Goal: Task Accomplishment & Management: Manage account settings

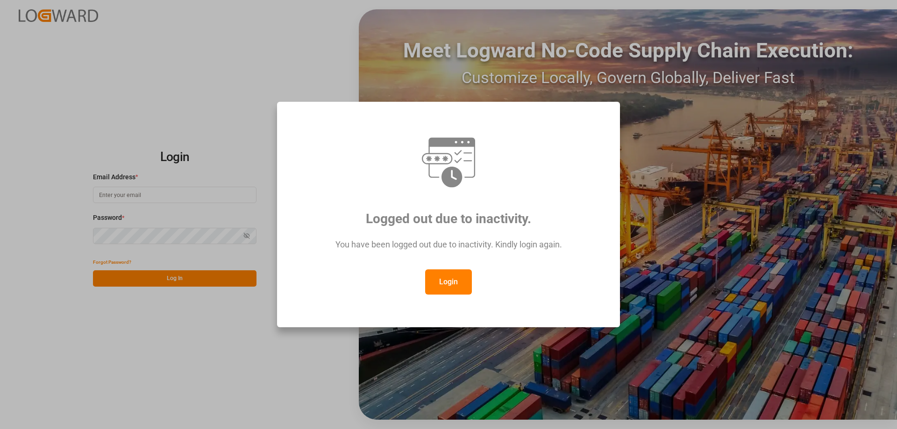
type input "[PERSON_NAME][EMAIL_ADDRESS][DOMAIN_NAME]"
click at [461, 276] on button "Login" at bounding box center [448, 282] width 47 height 25
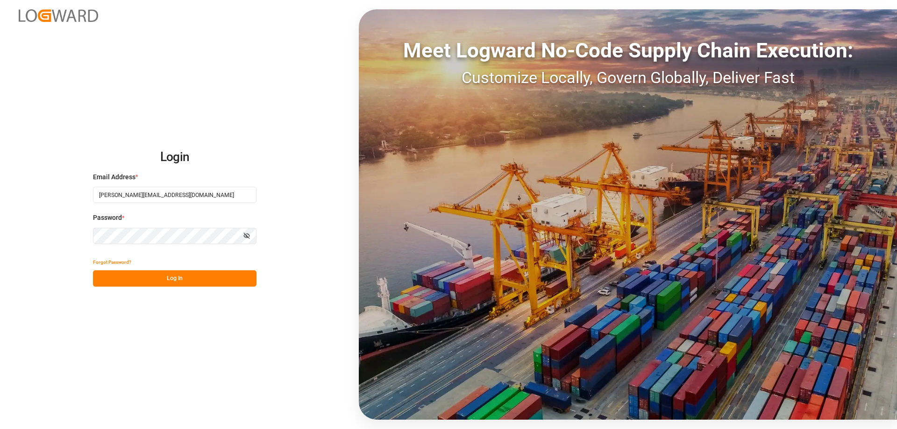
click at [211, 277] on button "Log In" at bounding box center [175, 279] width 164 height 16
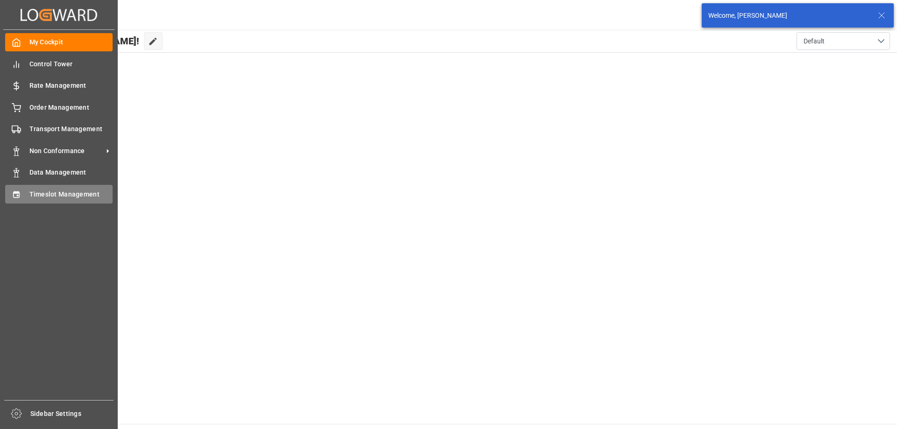
click at [30, 193] on span "Timeslot Management" at bounding box center [71, 195] width 84 height 10
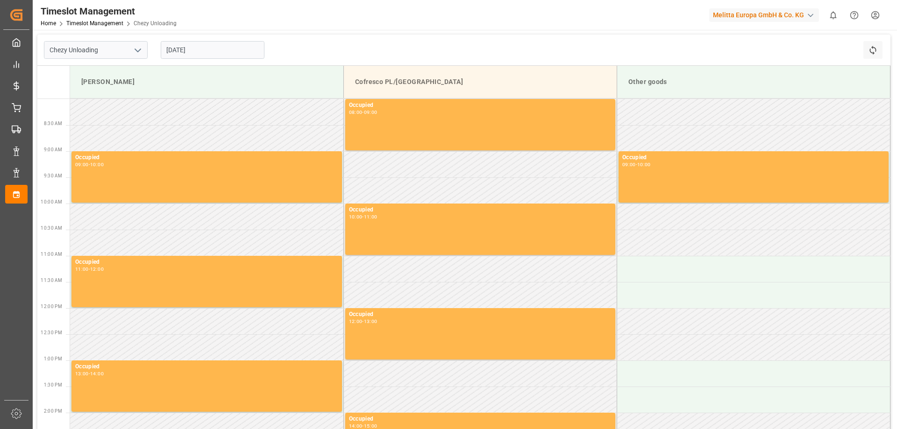
click at [209, 56] on input "[DATE]" at bounding box center [213, 50] width 104 height 18
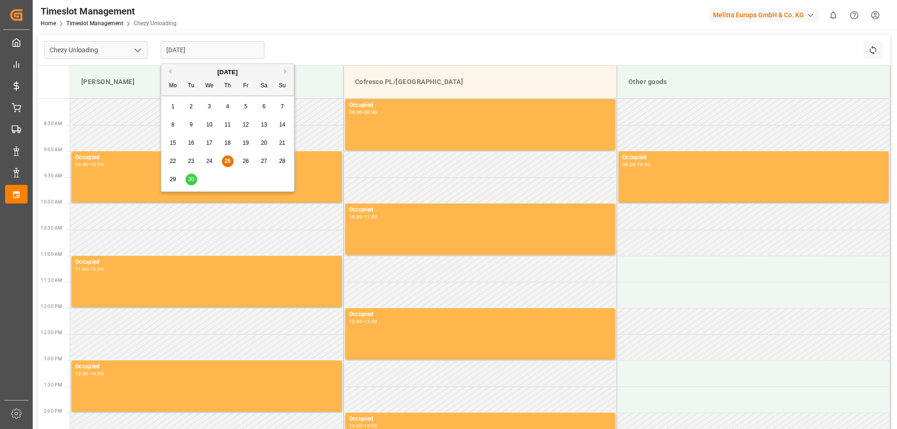
click at [173, 179] on span "29" at bounding box center [173, 179] width 6 height 7
type input "[DATE]"
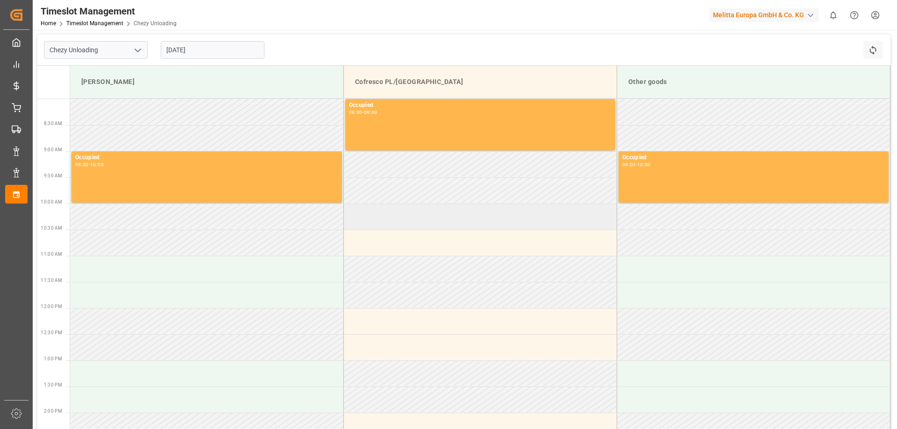
click at [394, 221] on td at bounding box center [480, 217] width 273 height 26
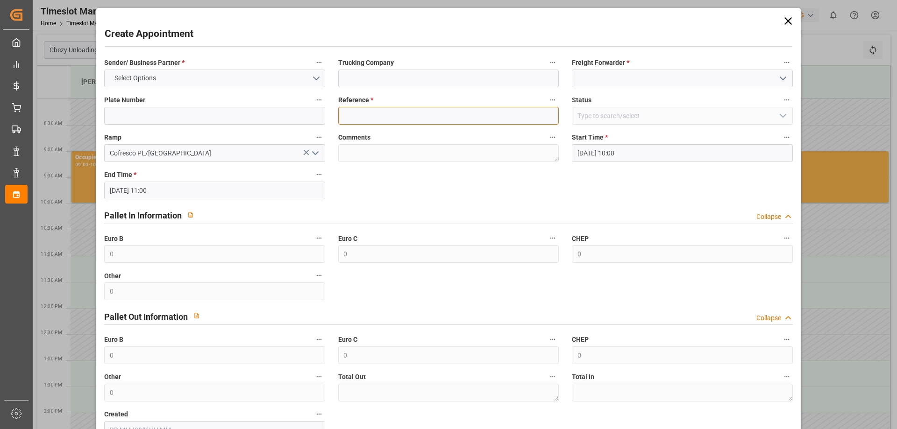
click at [351, 120] on input at bounding box center [448, 116] width 221 height 18
type input "489501"
drag, startPoint x: 371, startPoint y: 116, endPoint x: 336, endPoint y: 120, distance: 34.7
click at [341, 120] on input "489501" at bounding box center [448, 116] width 221 height 18
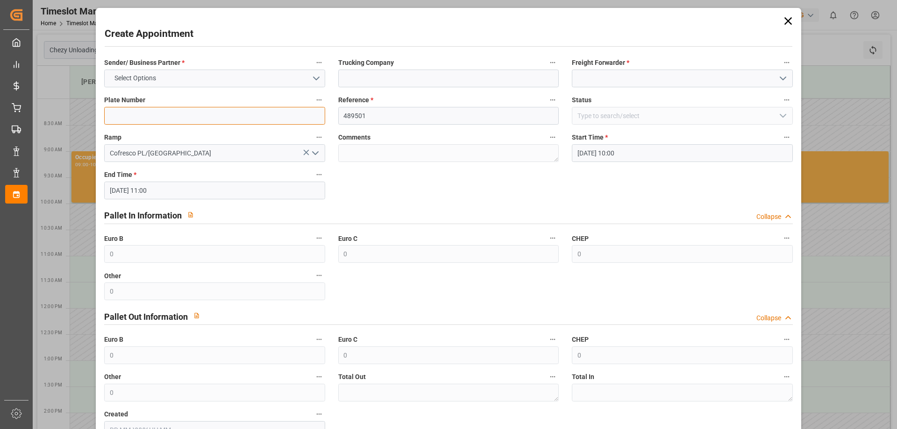
click at [189, 115] on input at bounding box center [214, 116] width 221 height 18
paste input "489501"
type input "489501"
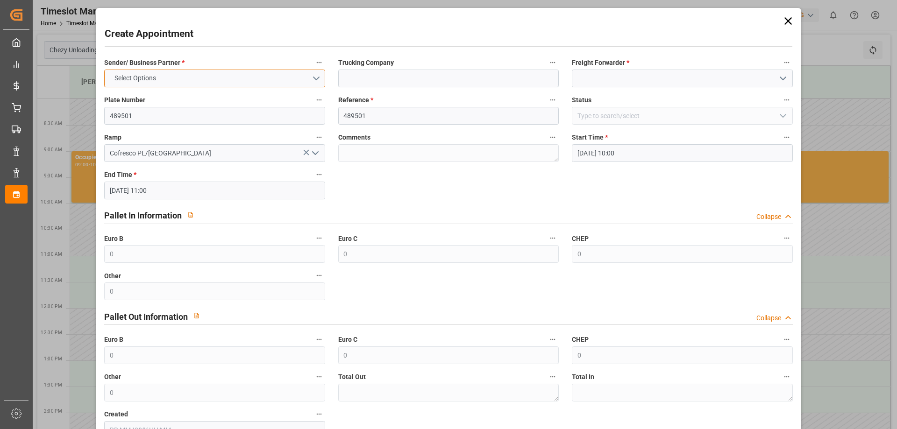
click at [279, 85] on button "Select Options" at bounding box center [214, 79] width 221 height 18
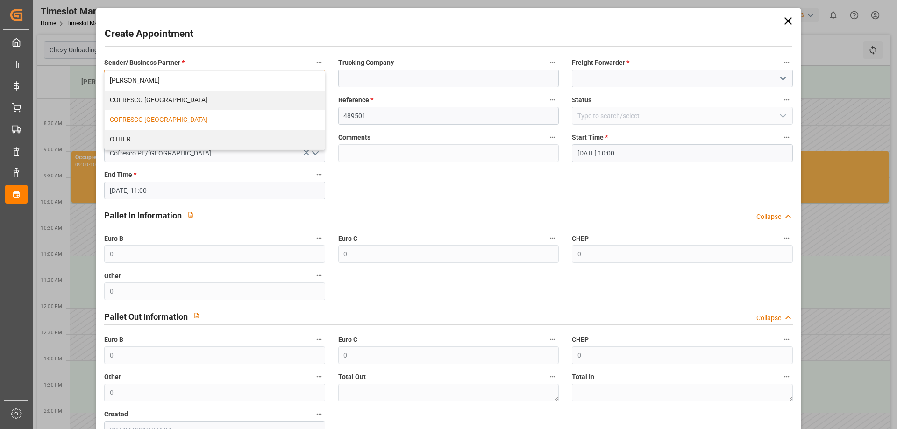
click at [157, 122] on div "COFRESCO [GEOGRAPHIC_DATA]" at bounding box center [215, 120] width 220 height 20
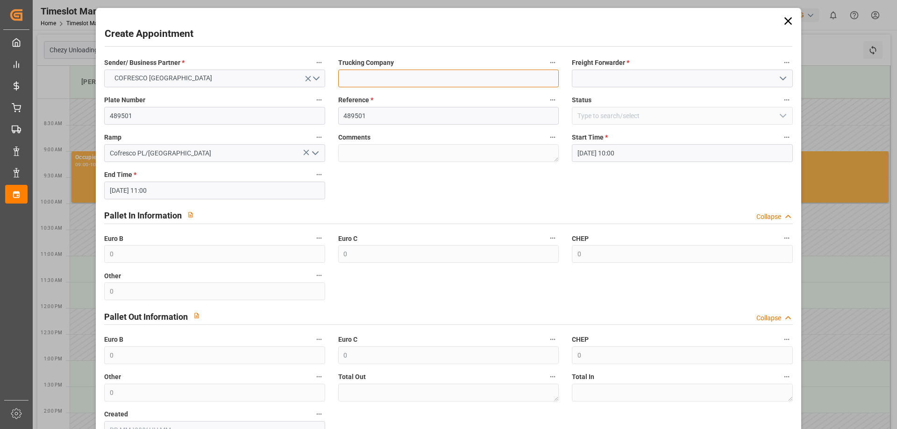
click at [359, 85] on input at bounding box center [448, 79] width 221 height 18
type input "EVEREST LOGISTICS SP. Z O.O."
click at [608, 81] on input at bounding box center [682, 79] width 221 height 18
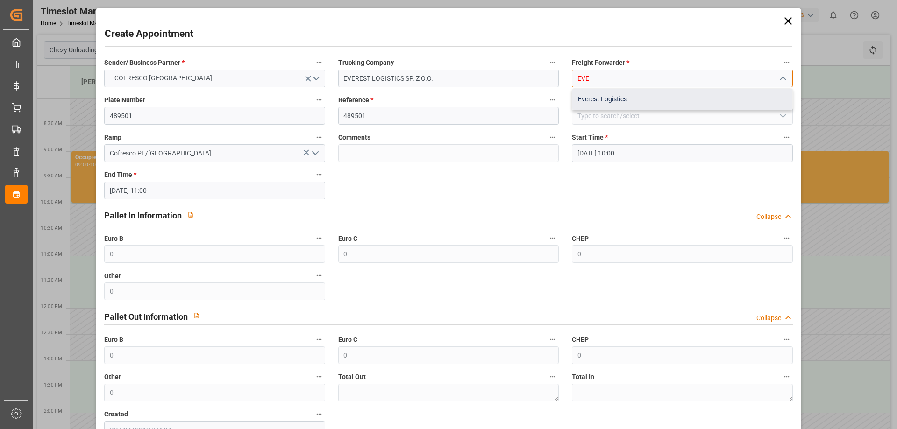
click at [683, 104] on div "Everest Logistics" at bounding box center [683, 99] width 220 height 21
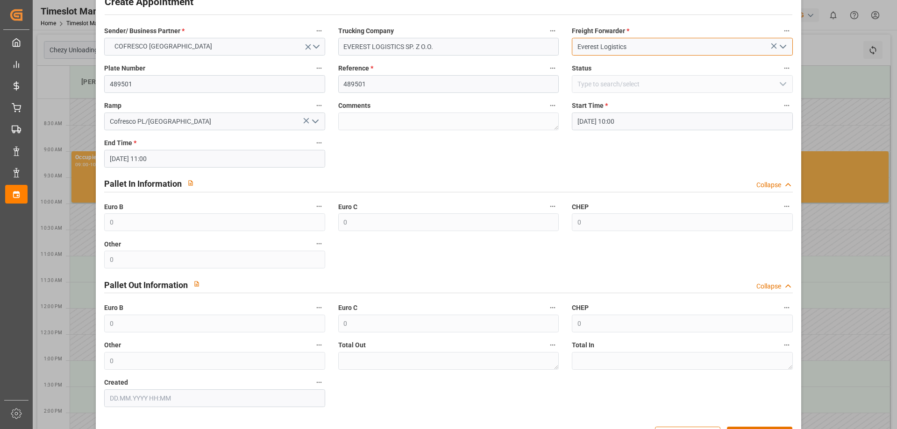
scroll to position [64, 0]
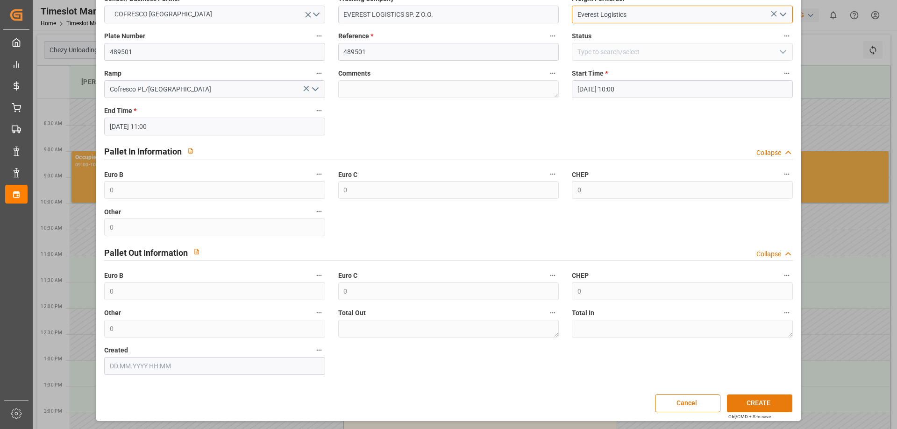
type input "Everest Logistics"
click at [753, 405] on button "CREATE" at bounding box center [759, 404] width 65 height 18
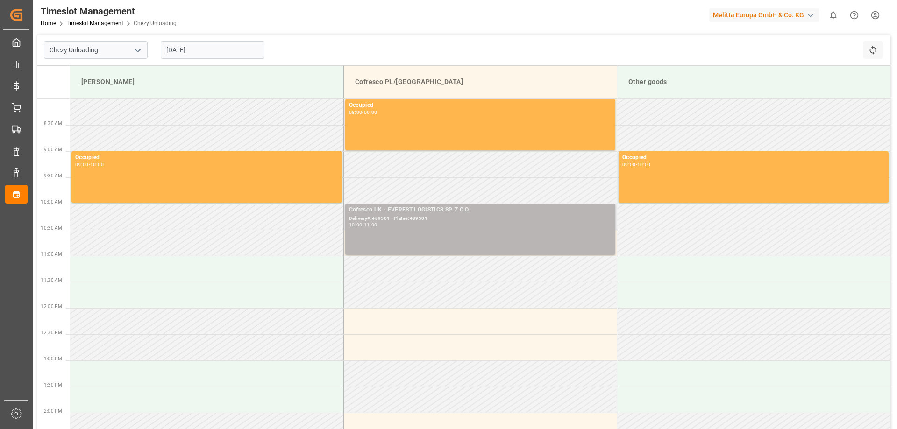
click at [458, 227] on div "10:00 - 11:00" at bounding box center [480, 225] width 263 height 5
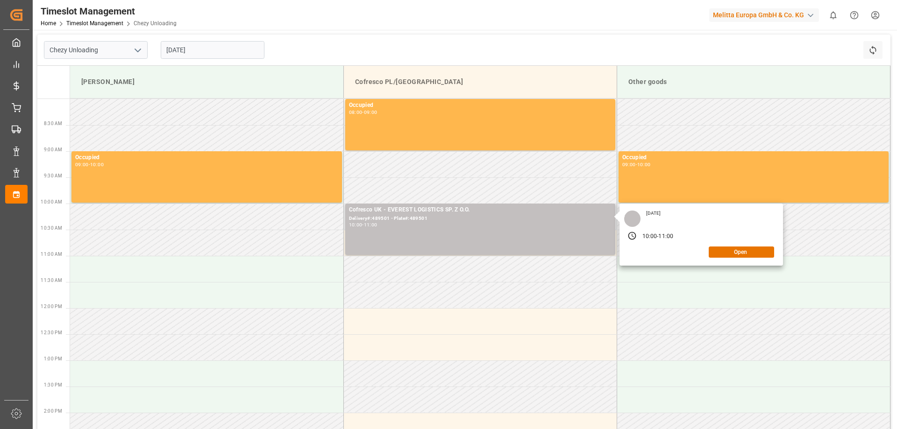
click at [743, 258] on div "[DATE] 10:00 - 11:00 Open" at bounding box center [702, 235] width 164 height 62
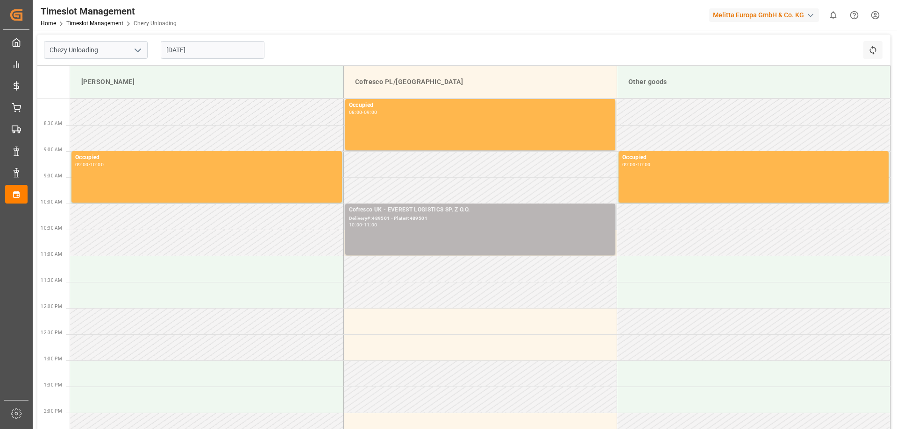
click at [473, 224] on div "10:00 - 11:00" at bounding box center [480, 225] width 263 height 5
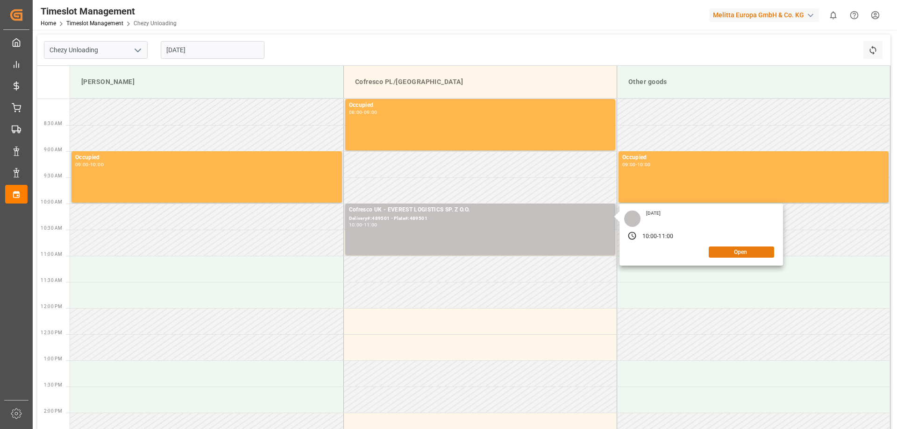
click at [725, 250] on button "Open" at bounding box center [741, 252] width 65 height 11
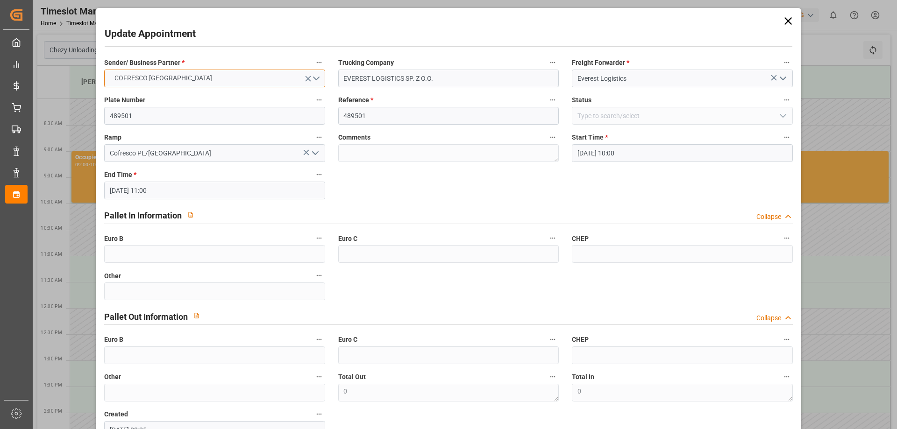
click at [314, 76] on button "COFRESCO [GEOGRAPHIC_DATA]" at bounding box center [214, 79] width 221 height 18
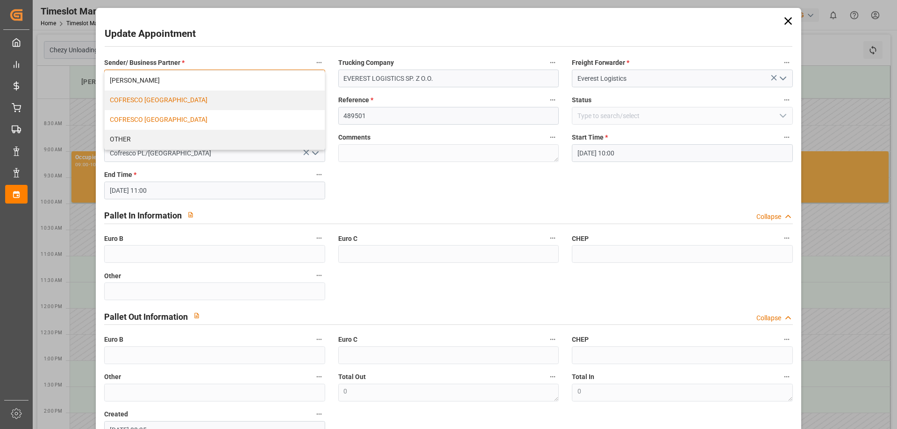
click at [235, 101] on div "COFRESCO [GEOGRAPHIC_DATA]" at bounding box center [215, 101] width 220 height 20
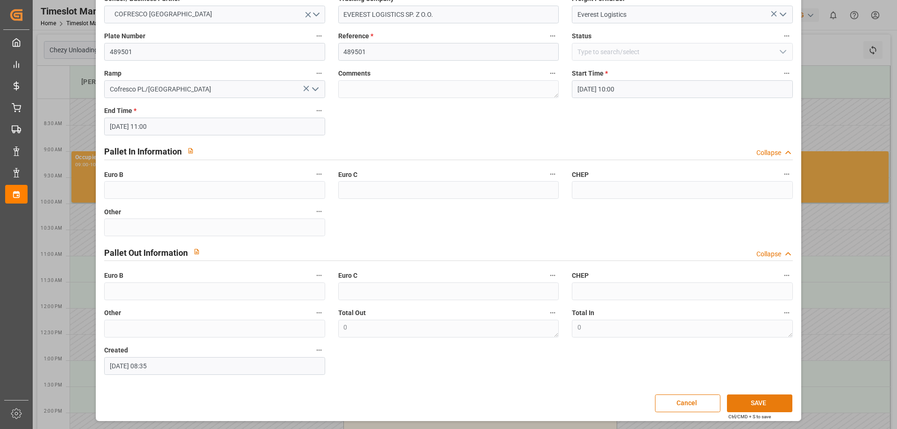
click at [758, 400] on button "SAVE" at bounding box center [759, 404] width 65 height 18
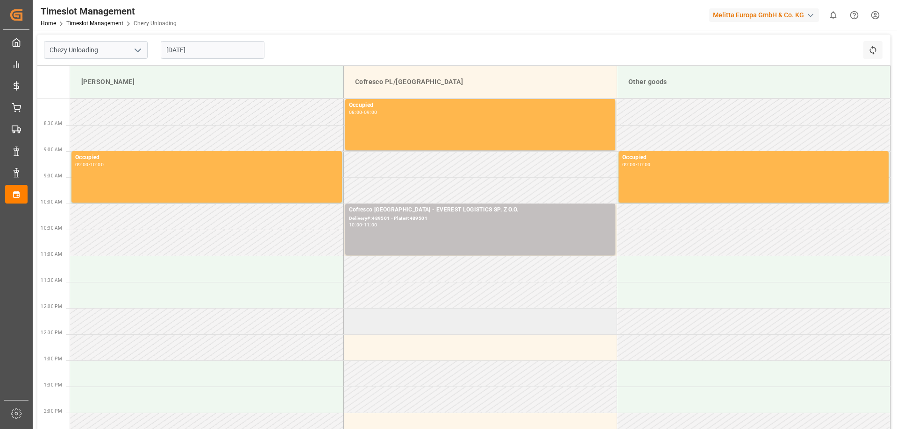
click at [384, 329] on td at bounding box center [480, 321] width 273 height 26
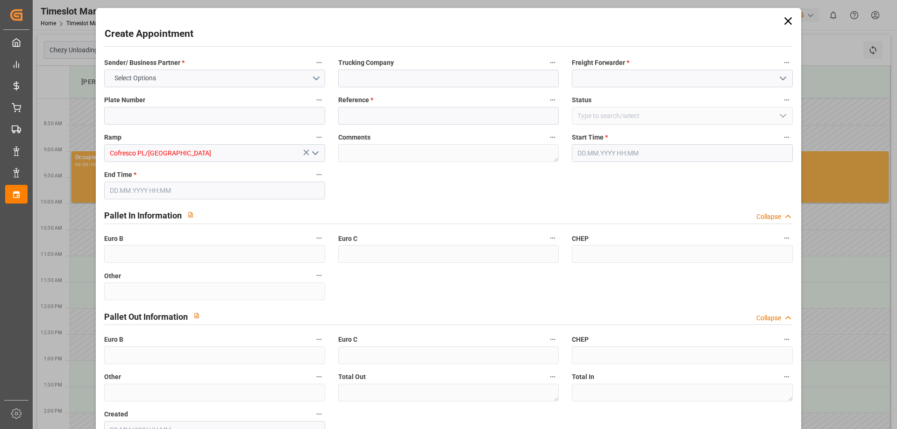
type input "0"
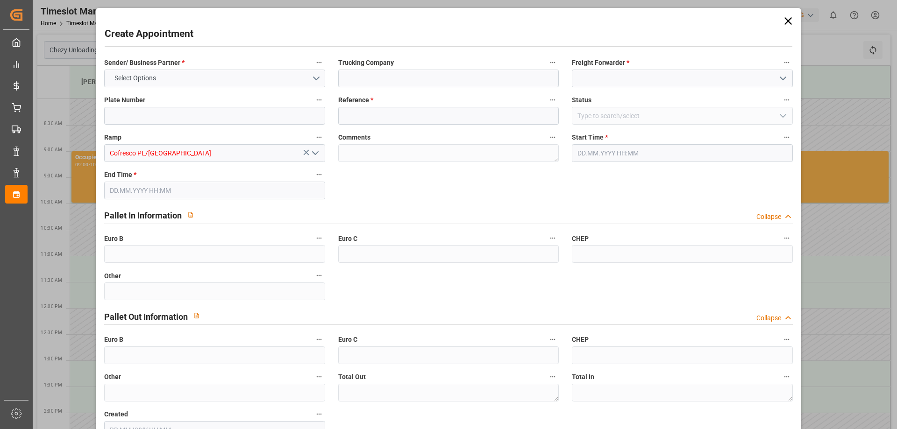
type input "0"
type input "[DATE] 12:00"
type input "[DATE] 13:00"
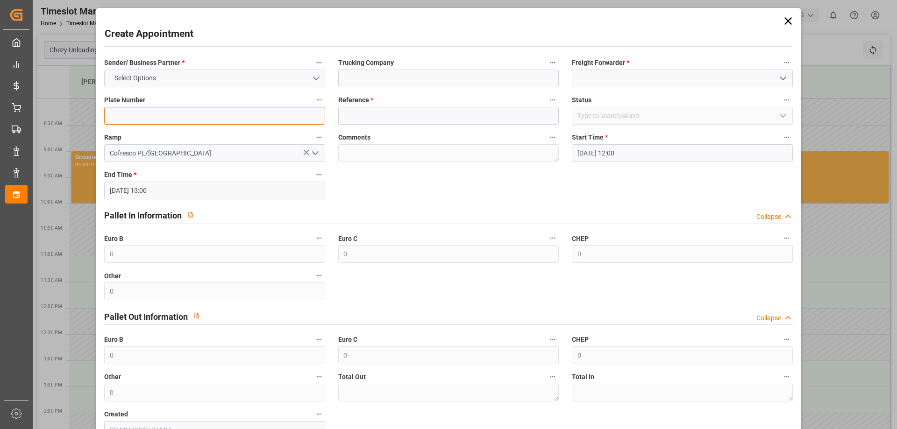
click at [150, 121] on input at bounding box center [214, 116] width 221 height 18
paste input "• 489445"
type input "• 489445"
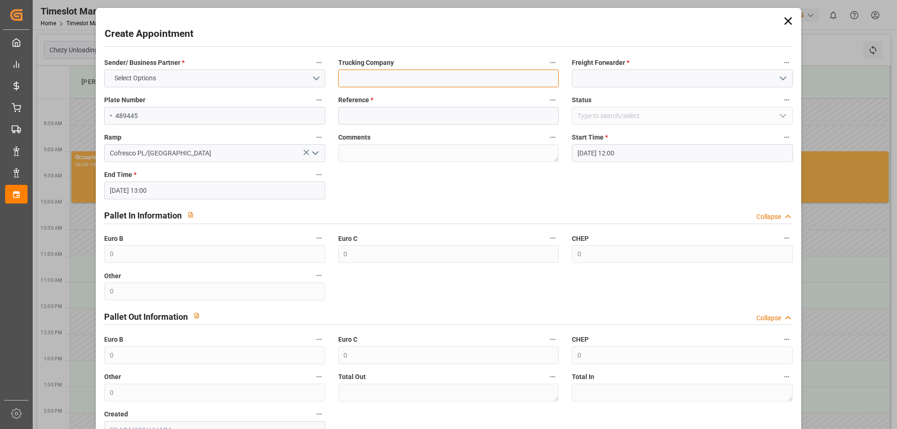
click at [386, 76] on input at bounding box center [448, 79] width 221 height 18
type input "EVEREST LOGISTICS SP. Z O.O."
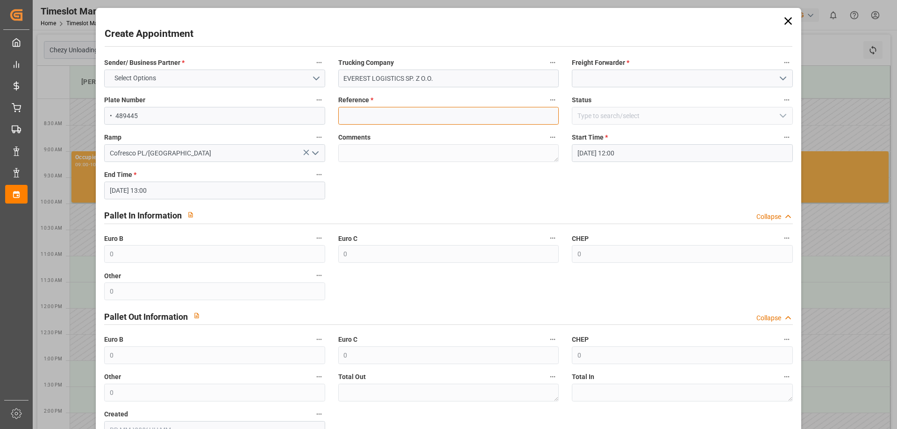
click at [374, 116] on input at bounding box center [448, 116] width 221 height 18
paste input "• 489445"
drag, startPoint x: 348, startPoint y: 116, endPoint x: 315, endPoint y: 117, distance: 33.7
click at [315, 116] on div "Sender/ Business Partner * Select Options Trucking Company EVEREST LOGISTICS SP…" at bounding box center [448, 247] width 701 height 389
type input "489445"
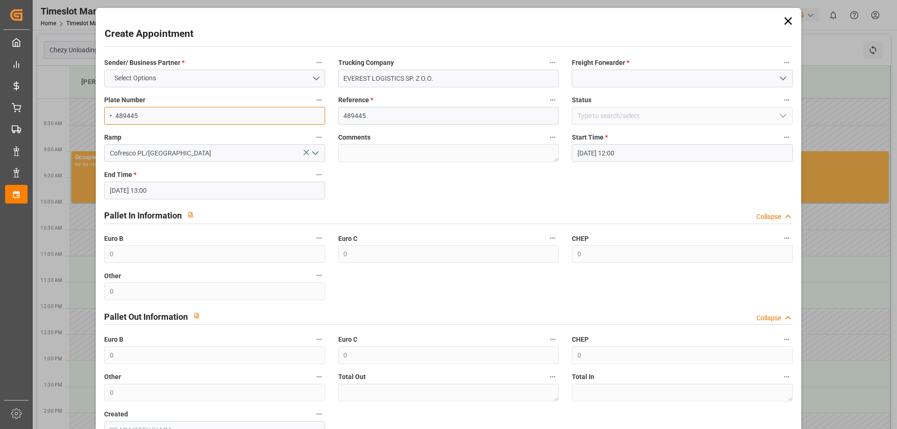
drag, startPoint x: 115, startPoint y: 116, endPoint x: 74, endPoint y: 116, distance: 41.1
click at [74, 116] on div "Create Appointment Sender/ Business Partner * Select Options Trucking Company E…" at bounding box center [448, 214] width 897 height 429
type input "489445"
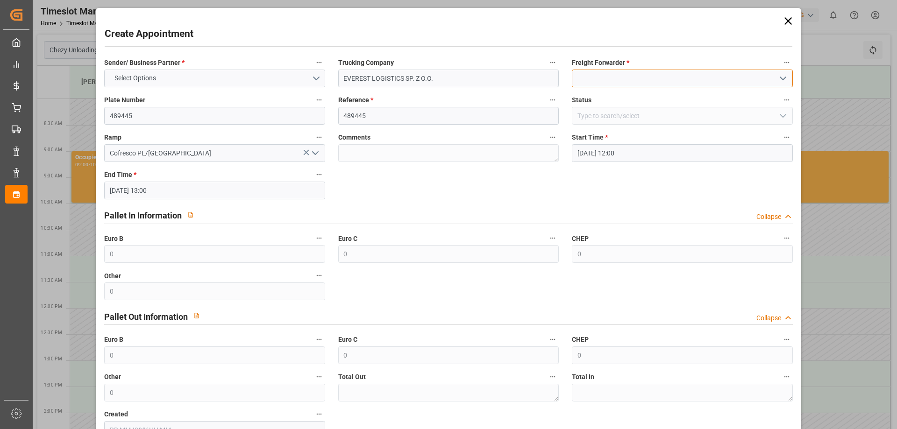
click at [640, 83] on input at bounding box center [682, 79] width 221 height 18
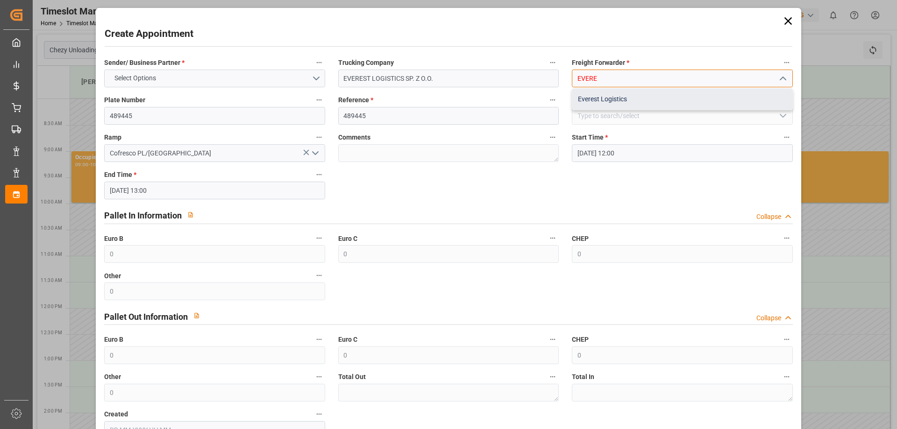
click at [618, 94] on div "Everest Logistics" at bounding box center [683, 99] width 220 height 21
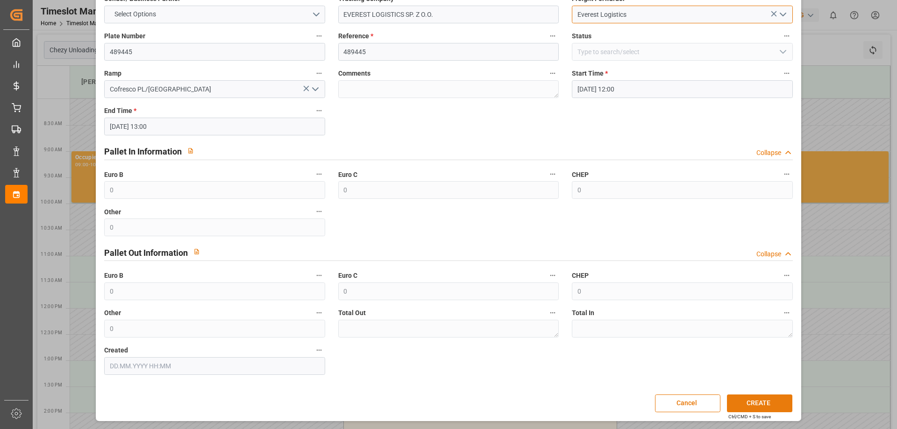
type input "Everest Logistics"
click at [766, 399] on button "CREATE" at bounding box center [759, 404] width 65 height 18
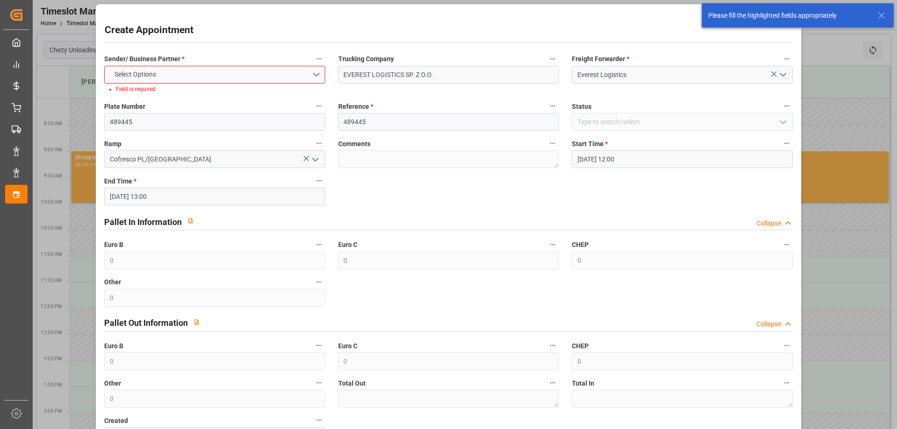
scroll to position [0, 0]
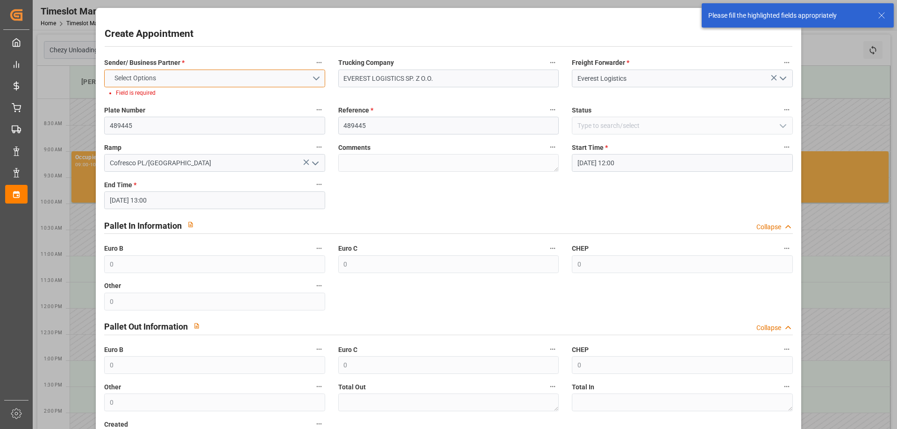
click at [238, 83] on button "Select Options" at bounding box center [214, 79] width 221 height 18
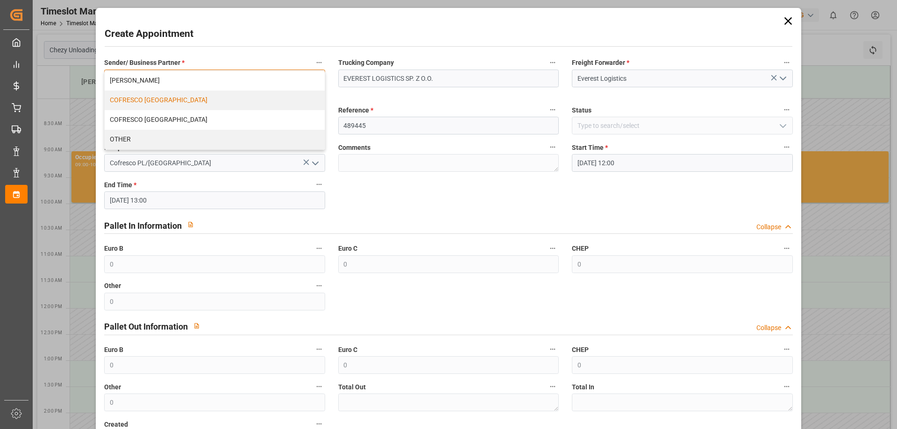
click at [183, 99] on div "COFRESCO [GEOGRAPHIC_DATA]" at bounding box center [215, 101] width 220 height 20
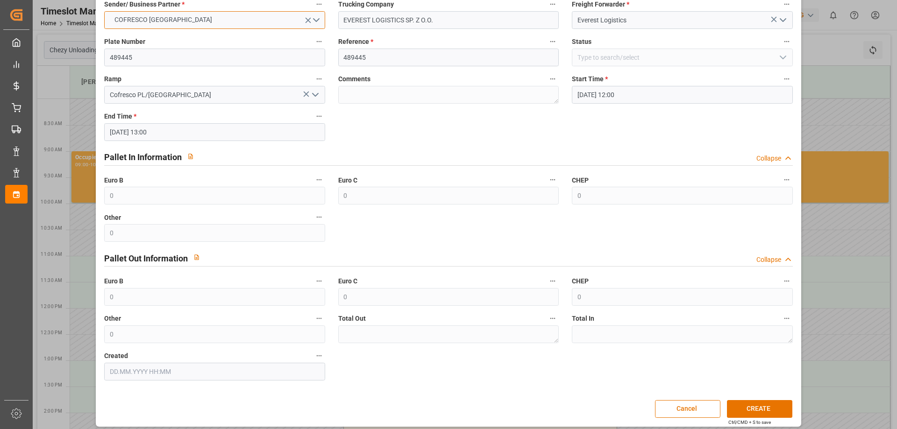
scroll to position [64, 0]
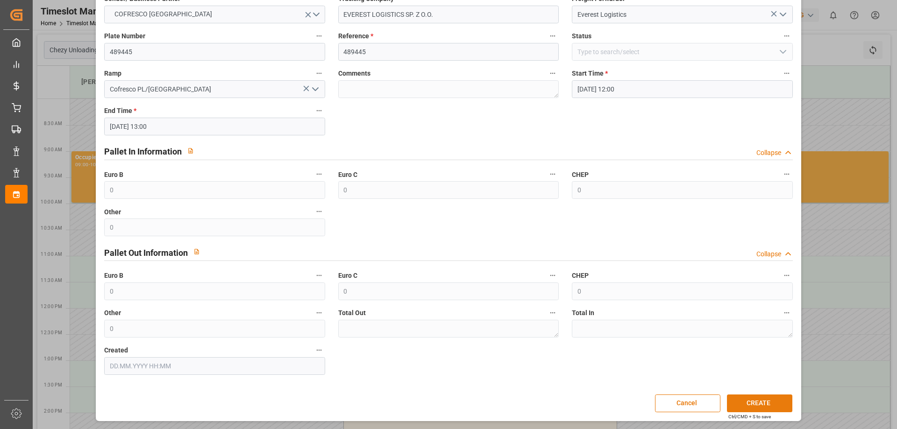
click at [770, 406] on button "CREATE" at bounding box center [759, 404] width 65 height 18
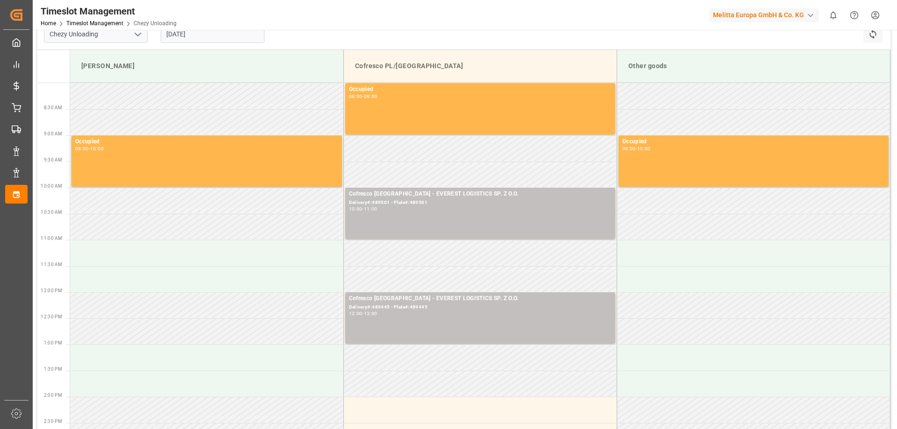
scroll to position [0, 0]
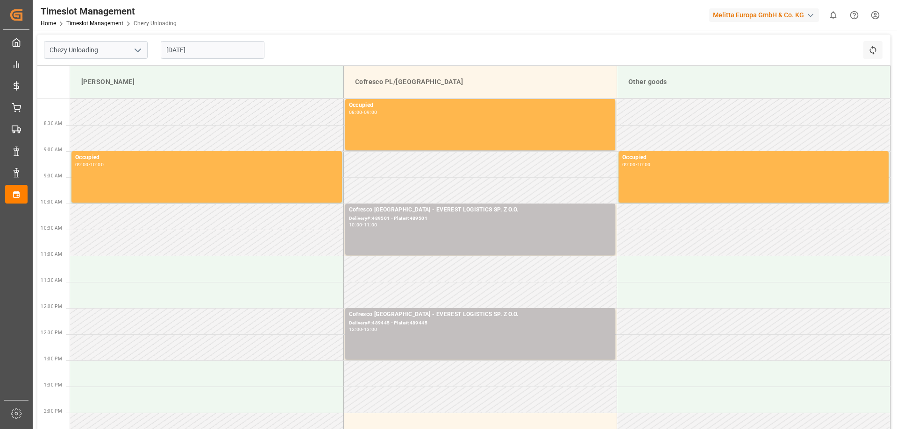
click at [192, 53] on input "[DATE]" at bounding box center [213, 50] width 104 height 18
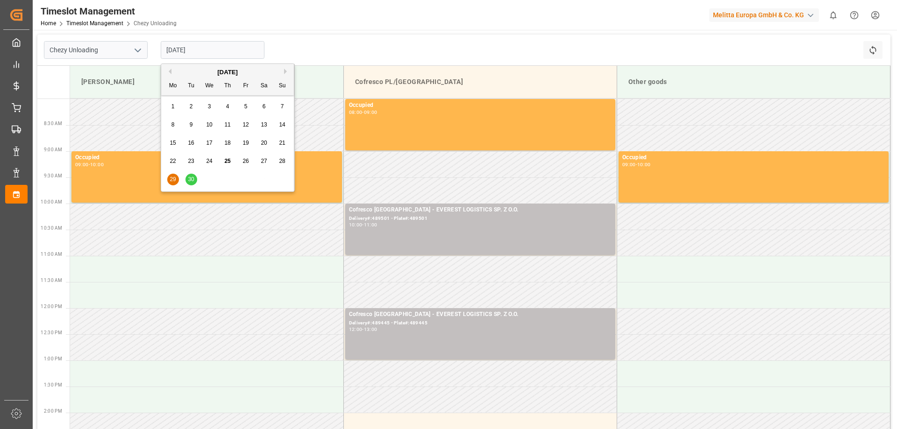
click at [191, 182] on span "30" at bounding box center [191, 179] width 6 height 7
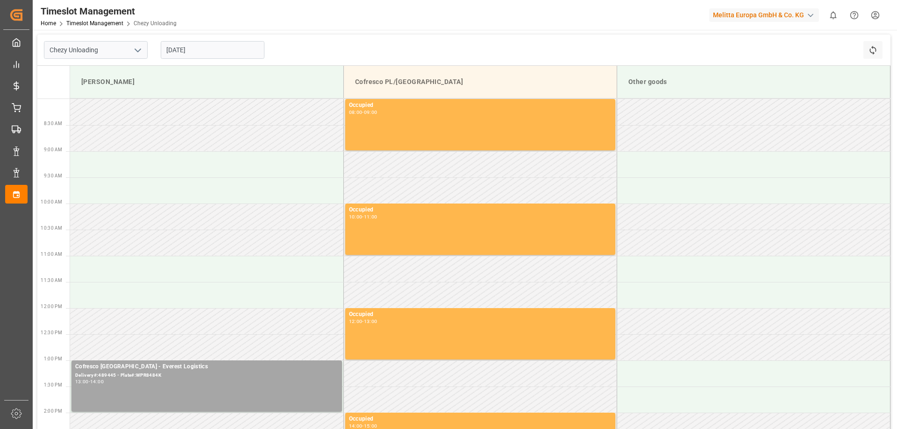
click at [176, 46] on input "[DATE]" at bounding box center [213, 50] width 104 height 18
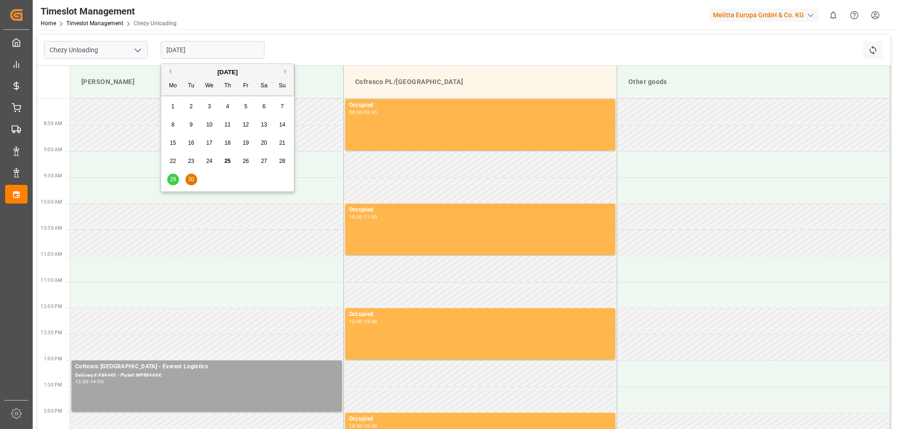
click at [282, 73] on div "[DATE]" at bounding box center [227, 72] width 133 height 9
click at [284, 73] on button "Next Month" at bounding box center [287, 72] width 6 height 6
click at [210, 106] on span "1" at bounding box center [209, 106] width 3 height 7
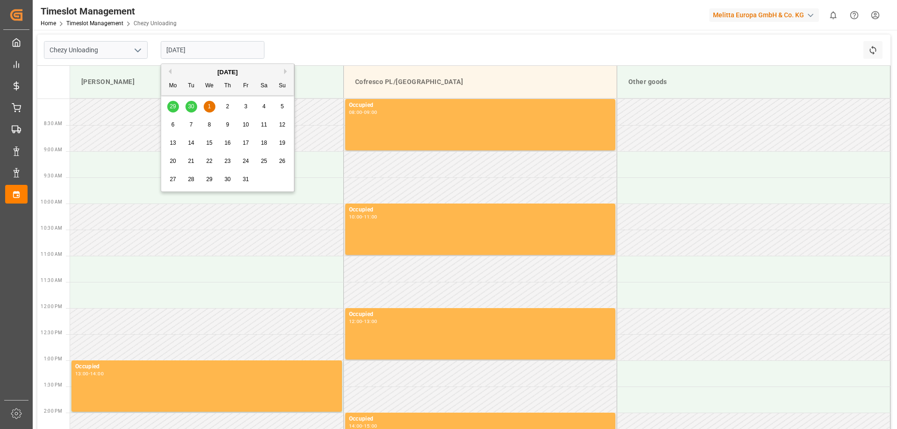
click at [184, 47] on input "[DATE]" at bounding box center [213, 50] width 104 height 18
click at [228, 107] on span "2" at bounding box center [227, 106] width 3 height 7
type input "[DATE]"
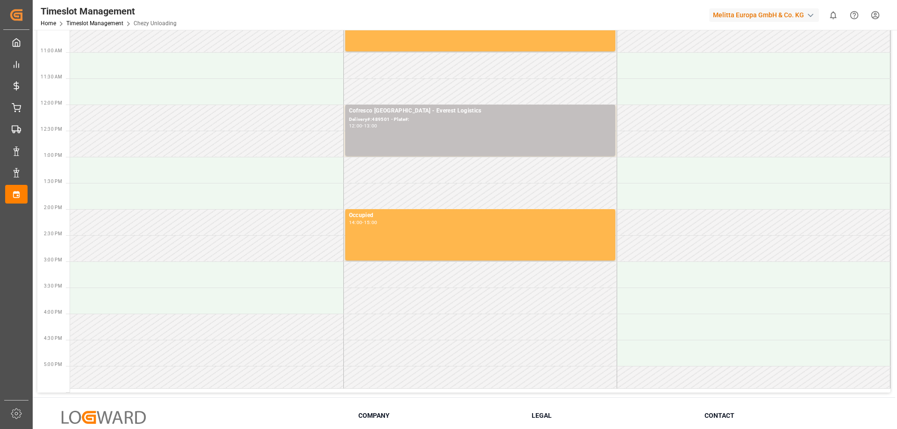
scroll to position [187, 0]
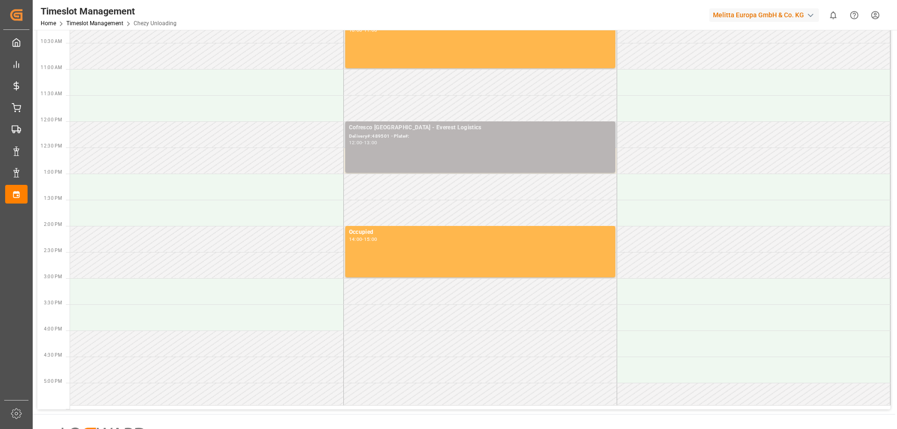
click at [405, 153] on div "Cofresco [GEOGRAPHIC_DATA] - Everest Logistics Delivery#:489501 - Plate#: 12:00…" at bounding box center [480, 147] width 263 height 48
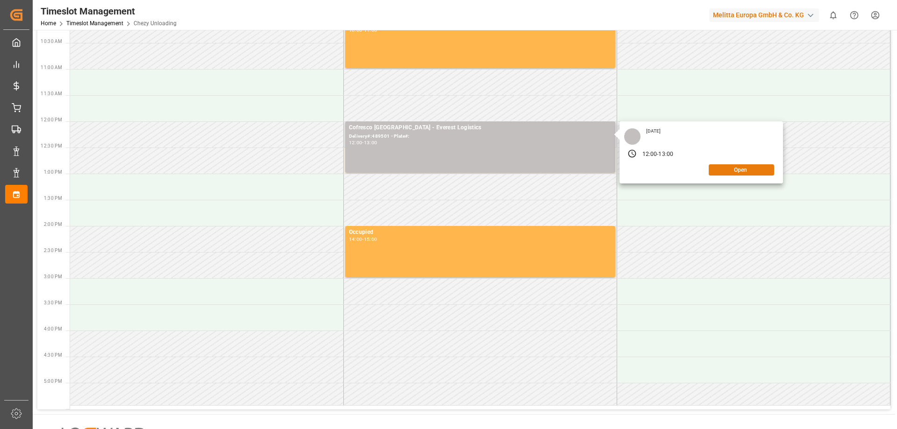
click at [746, 170] on button "Open" at bounding box center [741, 170] width 65 height 11
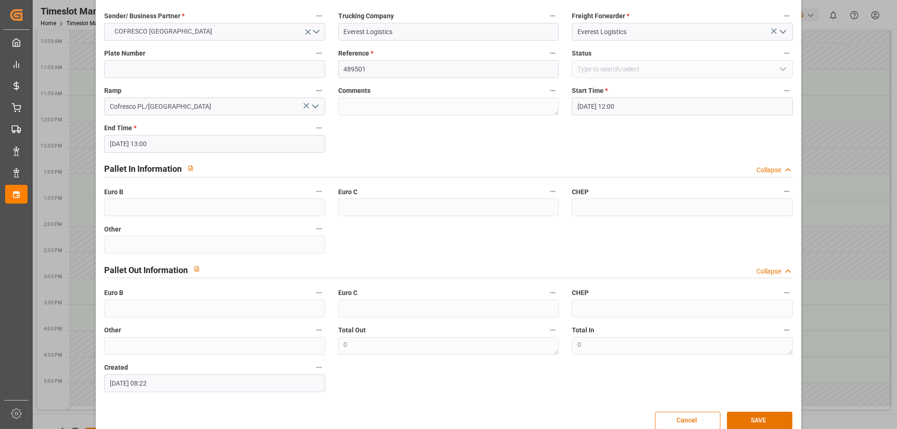
scroll to position [0, 0]
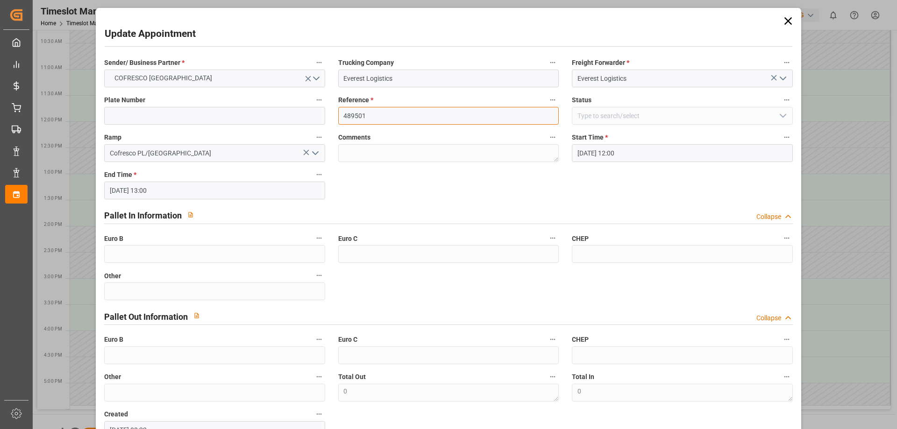
click at [379, 112] on input "489501" at bounding box center [448, 116] width 221 height 18
click at [378, 113] on input "489501" at bounding box center [448, 116] width 221 height 18
drag, startPoint x: 378, startPoint y: 113, endPoint x: 325, endPoint y: 112, distance: 53.3
click at [325, 113] on div "Sender/ Business Partner * COFRESCO POLAND Trucking Company Everest Logistics F…" at bounding box center [448, 247] width 701 height 389
paste input "• 489584"
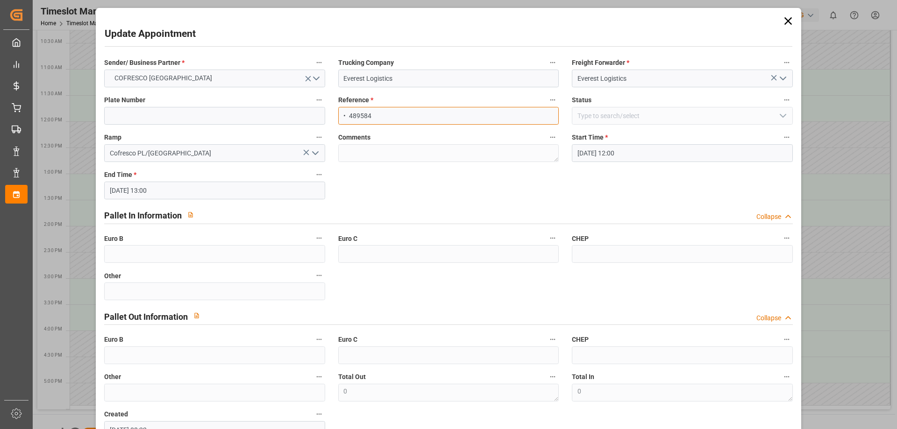
click at [347, 118] on input "• 489584" at bounding box center [448, 116] width 221 height 18
drag, startPoint x: 370, startPoint y: 116, endPoint x: 253, endPoint y: 102, distance: 117.7
click at [253, 102] on div "Sender/ Business Partner * COFRESCO [GEOGRAPHIC_DATA] Trucking Company Everest …" at bounding box center [448, 247] width 701 height 389
type input "489584"
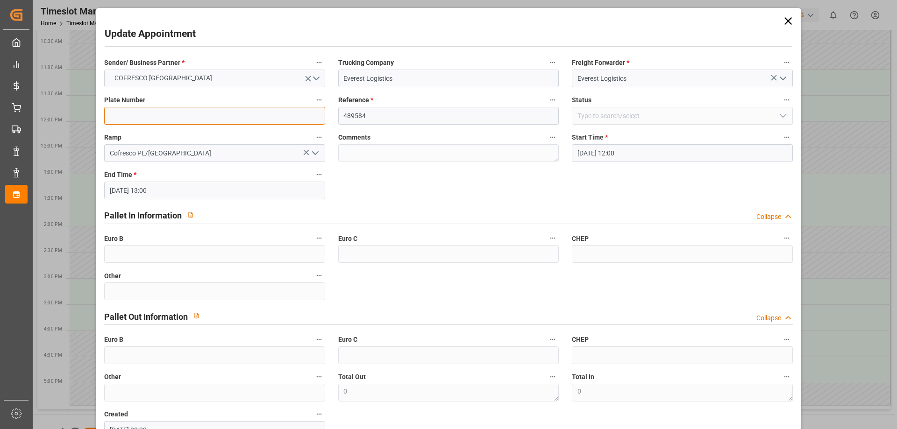
click at [179, 111] on input at bounding box center [214, 116] width 221 height 18
paste input "489584"
type input "489584"
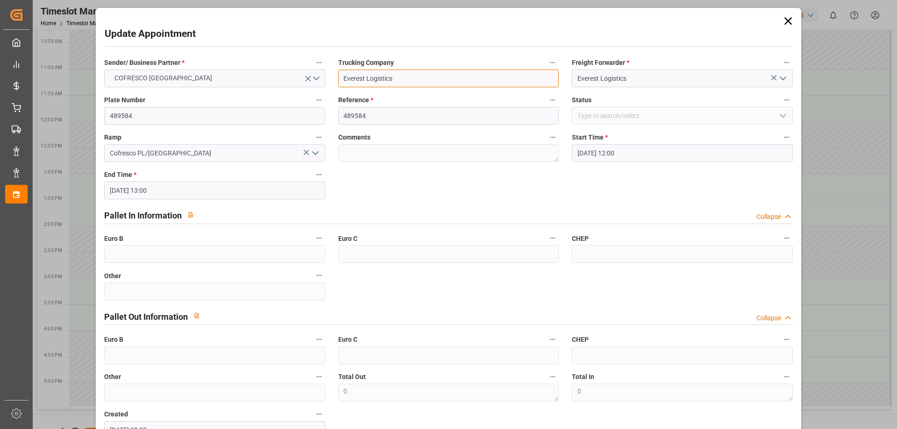
click at [411, 79] on input "Everest Logistics" at bounding box center [448, 79] width 221 height 18
drag, startPoint x: 633, startPoint y: 78, endPoint x: 549, endPoint y: 79, distance: 83.7
click at [549, 79] on div "Sender/ Business Partner * COFRESCO [GEOGRAPHIC_DATA] Trucking Company EVEREST …" at bounding box center [448, 247] width 701 height 389
drag, startPoint x: 525, startPoint y: 77, endPoint x: 298, endPoint y: 79, distance: 227.1
click at [298, 79] on div "Sender/ Business Partner * COFRESCO [GEOGRAPHIC_DATA] Trucking Company EVEREST …" at bounding box center [448, 247] width 701 height 389
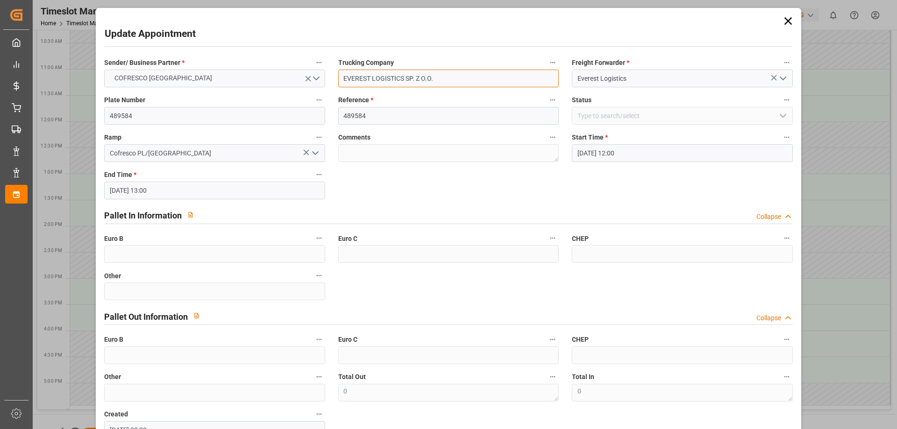
paste input "verest Logistics"
type input "Everest Logistics"
click at [432, 178] on div "Sender/ Business Partner * COFRESCO [GEOGRAPHIC_DATA] Trucking Company Everest …" at bounding box center [448, 247] width 701 height 389
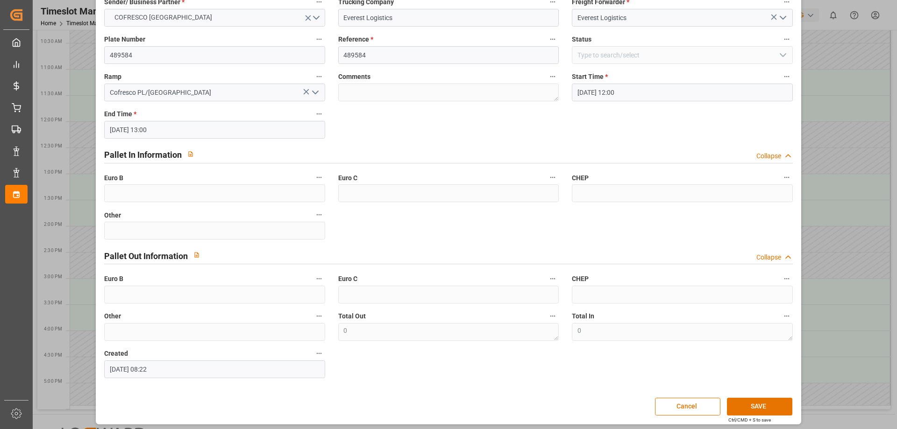
scroll to position [64, 0]
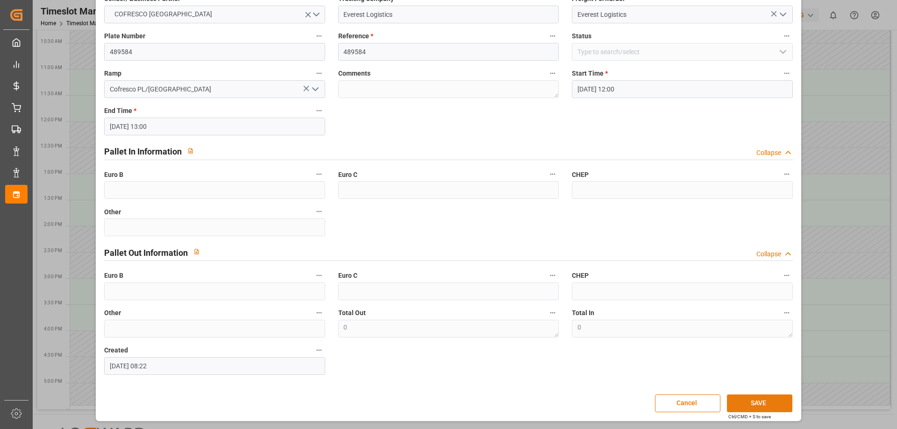
click at [744, 399] on button "SAVE" at bounding box center [759, 404] width 65 height 18
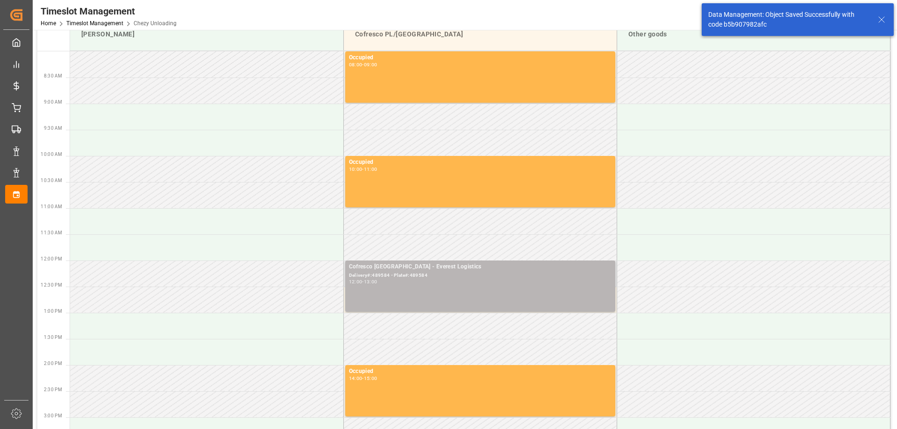
scroll to position [0, 0]
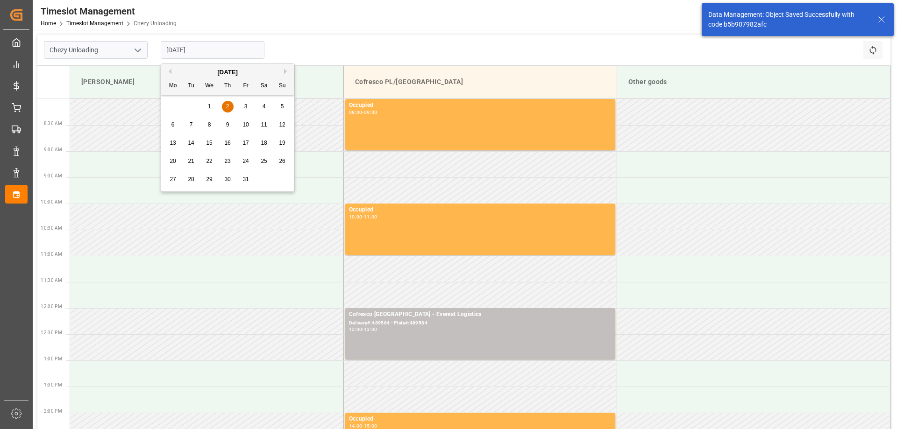
click at [242, 54] on input "[DATE]" at bounding box center [213, 50] width 104 height 18
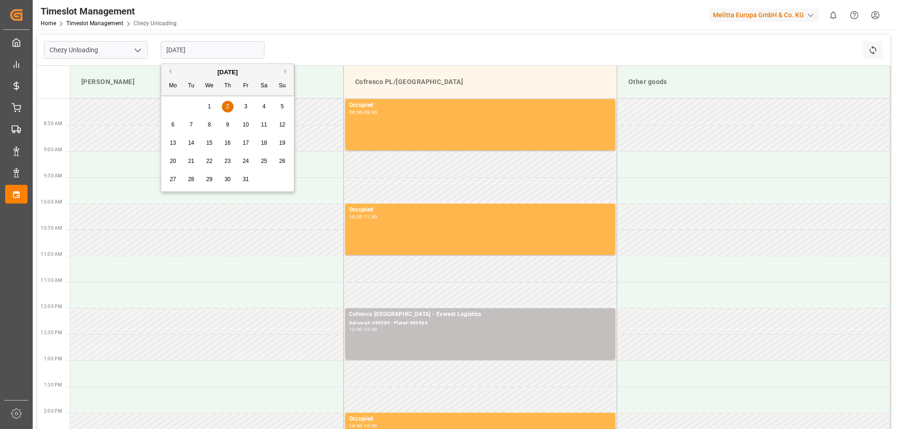
click at [248, 105] on div "3" at bounding box center [246, 106] width 12 height 11
type input "[DATE]"
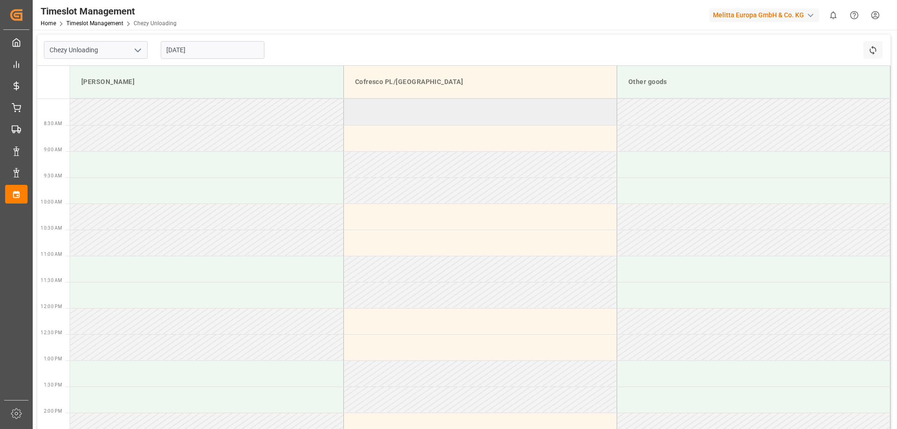
click at [367, 112] on td at bounding box center [480, 112] width 273 height 26
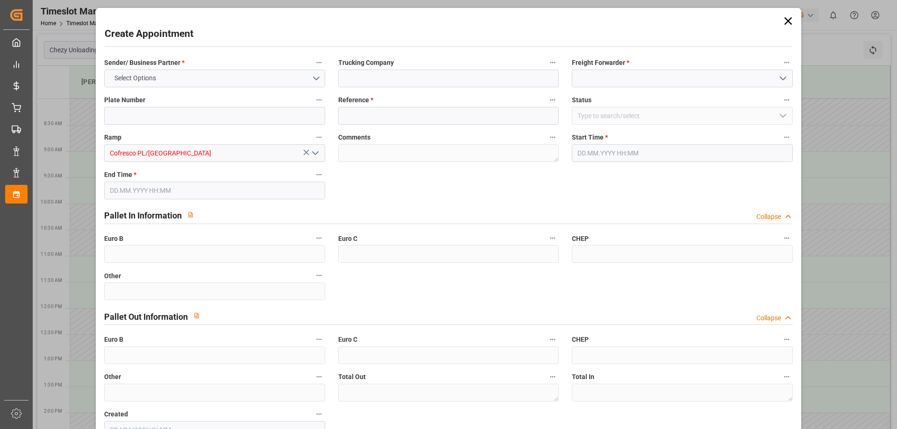
type input "0"
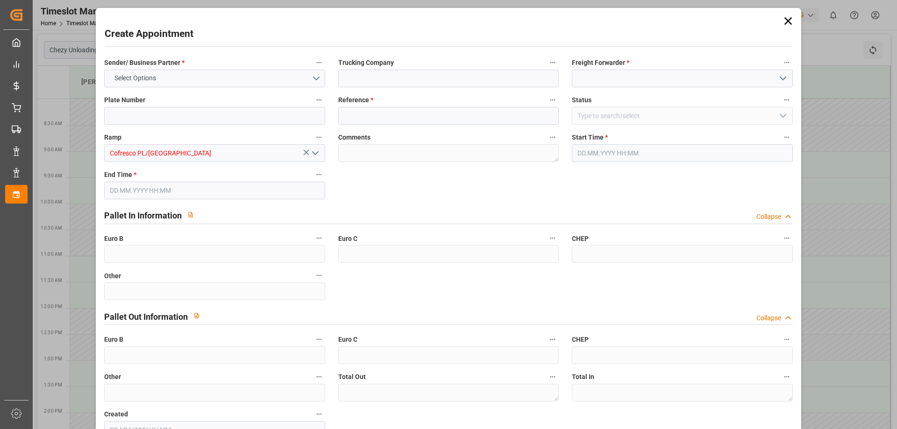
type input "0"
type input "[DATE] 08:00"
type input "[DATE] 09:00"
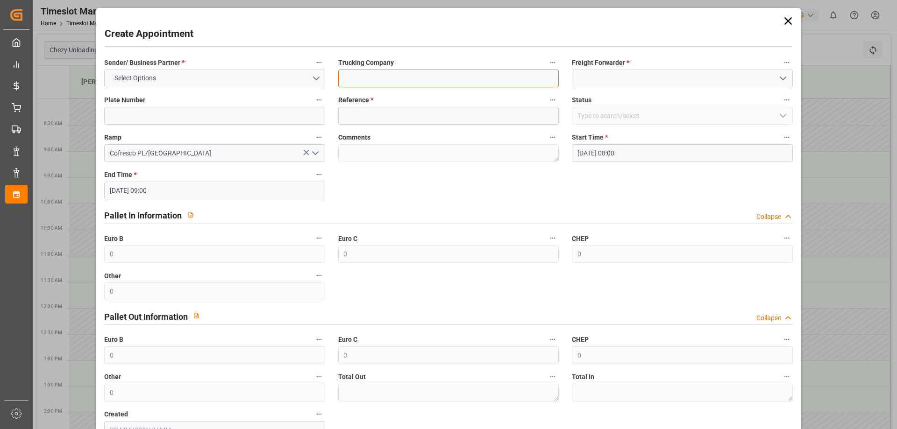
click at [384, 85] on input at bounding box center [448, 79] width 221 height 18
paste input "• 489583"
click at [349, 77] on input "• 489583" at bounding box center [448, 79] width 221 height 18
drag, startPoint x: 349, startPoint y: 79, endPoint x: 307, endPoint y: 79, distance: 42.1
click at [307, 79] on div "Sender/ Business Partner * Select Options Trucking Company 489583 Freight Forwa…" at bounding box center [448, 247] width 701 height 389
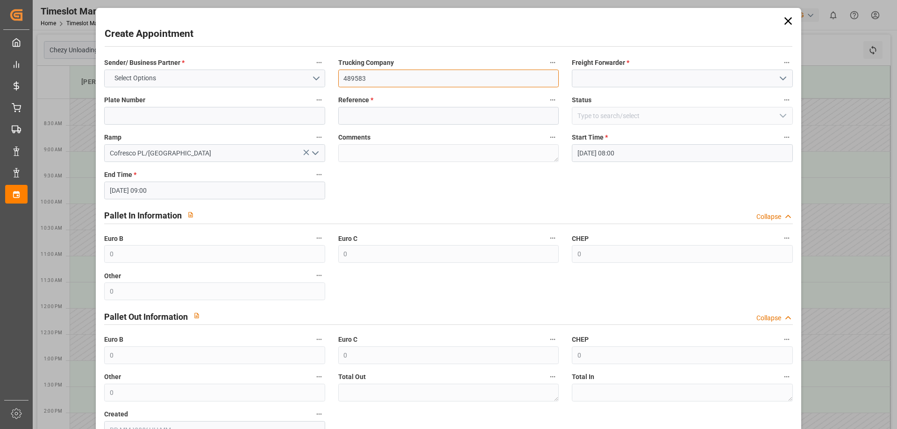
type input "489583"
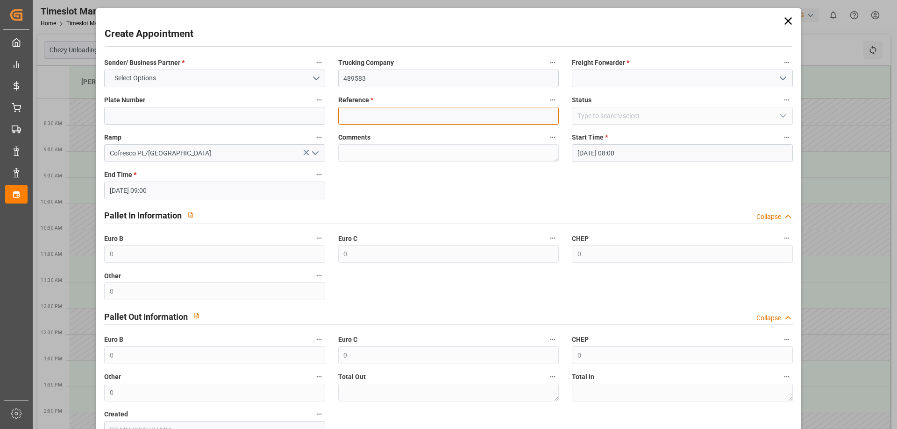
click at [358, 110] on input at bounding box center [448, 116] width 221 height 18
paste input "489583"
type input "489583"
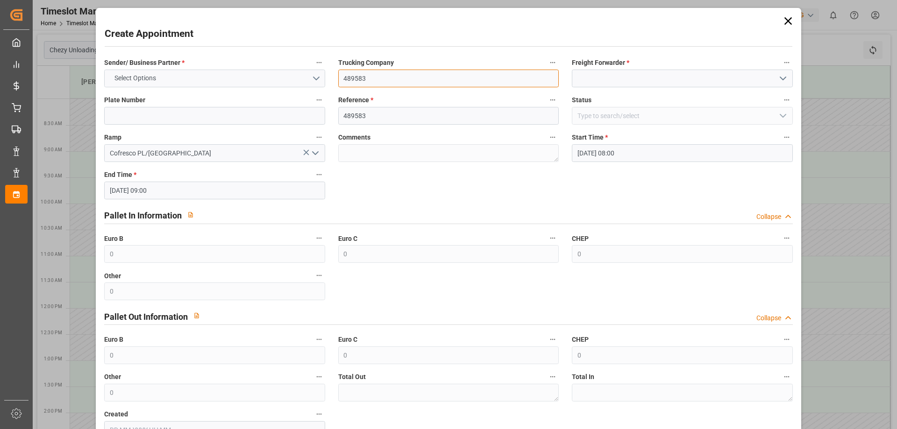
drag, startPoint x: 376, startPoint y: 78, endPoint x: 311, endPoint y: 79, distance: 65.0
click at [311, 79] on div "Sender/ Business Partner * Select Options Trucking Company 489583 Freight Forwa…" at bounding box center [448, 247] width 701 height 389
click at [357, 80] on input at bounding box center [448, 79] width 221 height 18
type input "Everest Logistics"
click at [625, 82] on input at bounding box center [682, 79] width 221 height 18
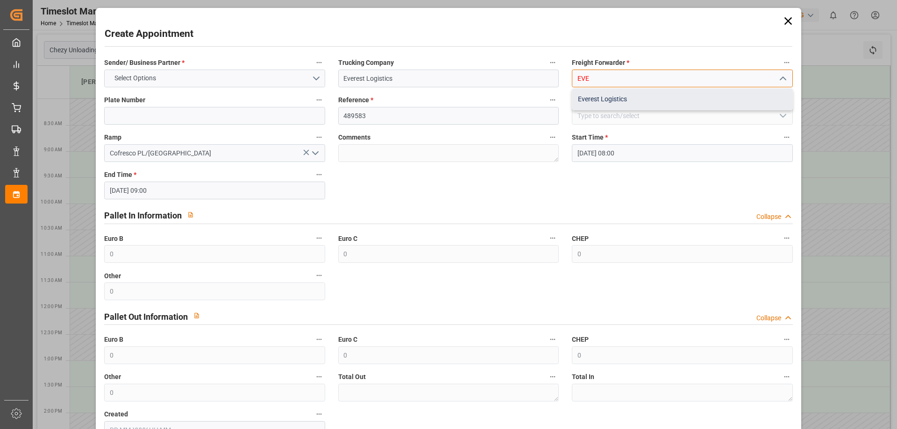
click at [606, 98] on div "Everest Logistics" at bounding box center [683, 99] width 220 height 21
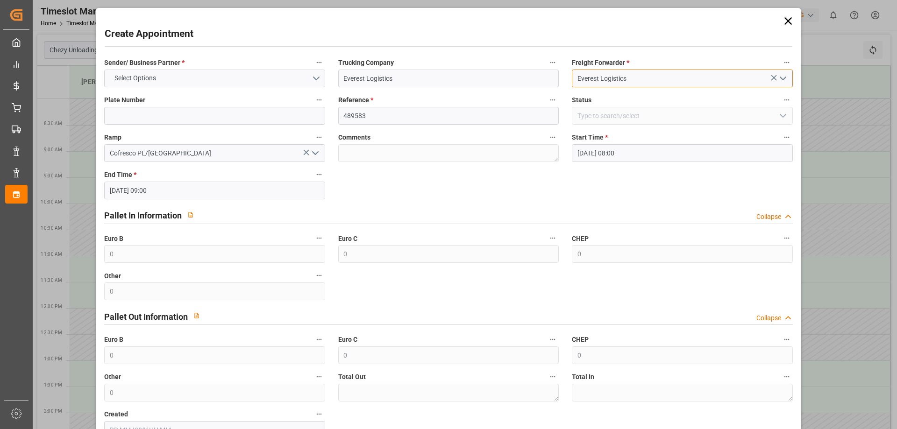
type input "Everest Logistics"
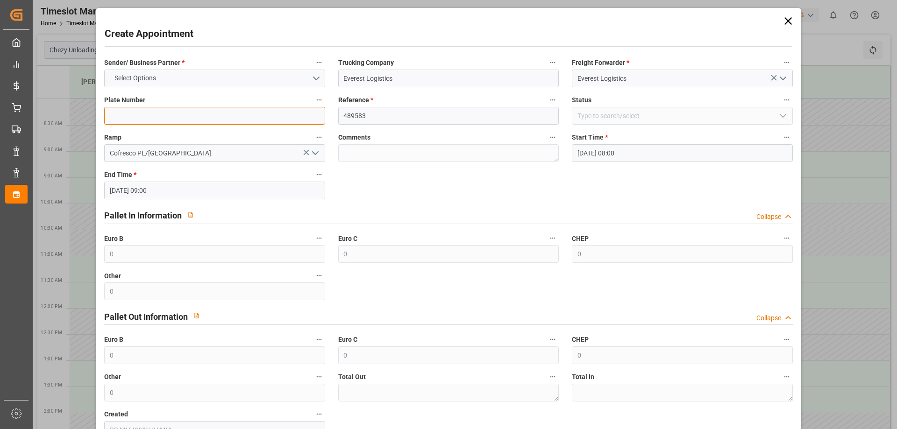
click at [180, 122] on input at bounding box center [214, 116] width 221 height 18
paste input "489583"
type input "489583"
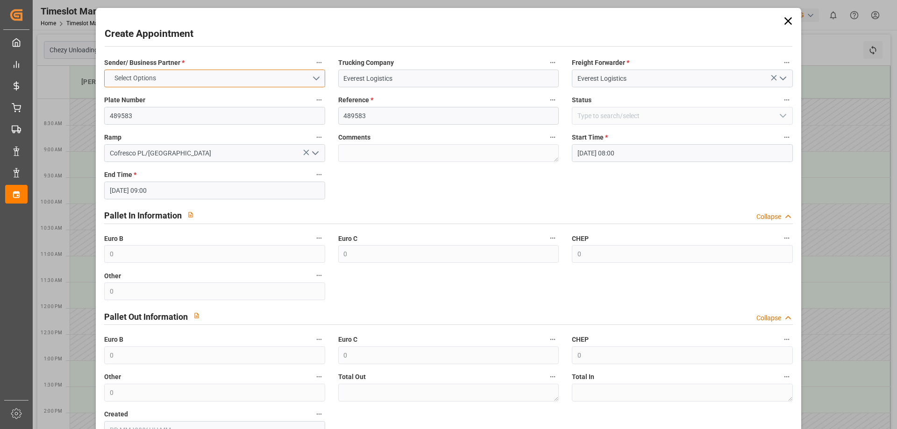
click at [212, 78] on button "Select Options" at bounding box center [214, 79] width 221 height 18
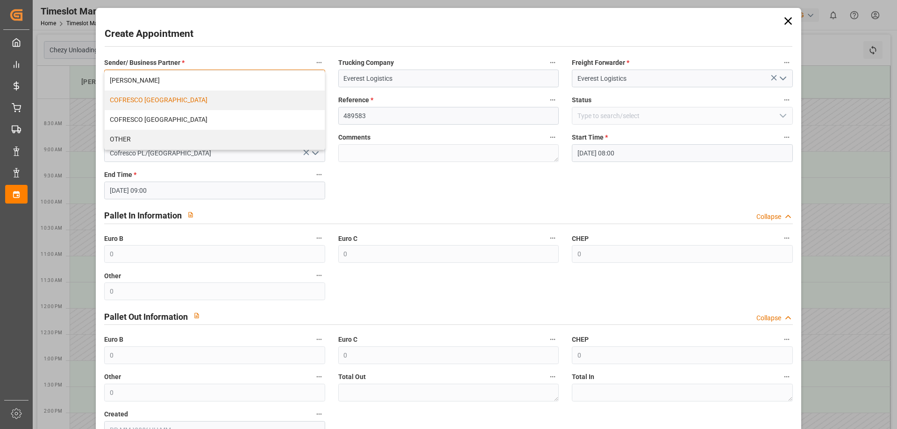
click at [144, 100] on div "COFRESCO [GEOGRAPHIC_DATA]" at bounding box center [215, 101] width 220 height 20
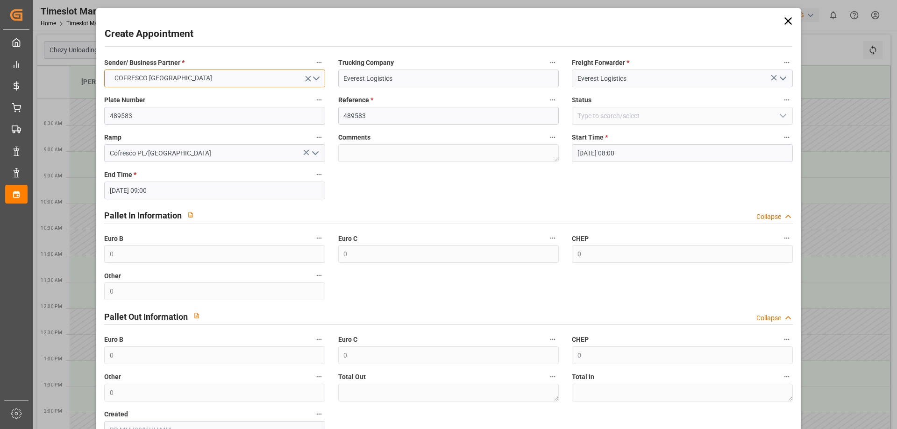
scroll to position [64, 0]
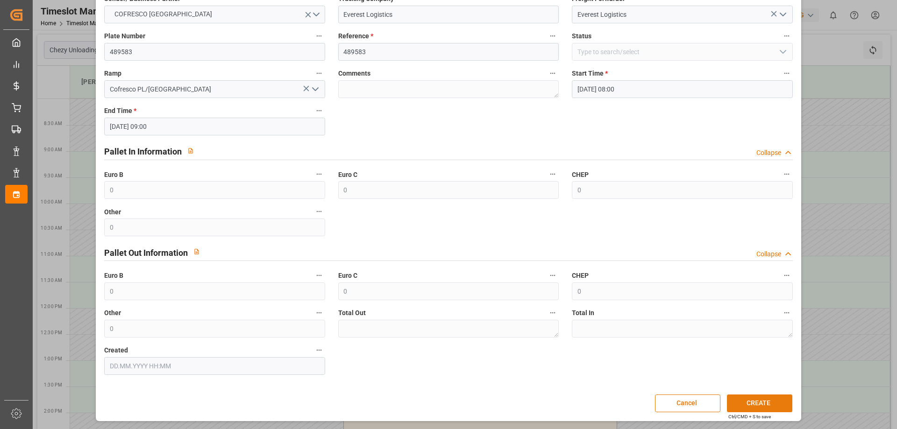
click at [756, 401] on button "CREATE" at bounding box center [759, 404] width 65 height 18
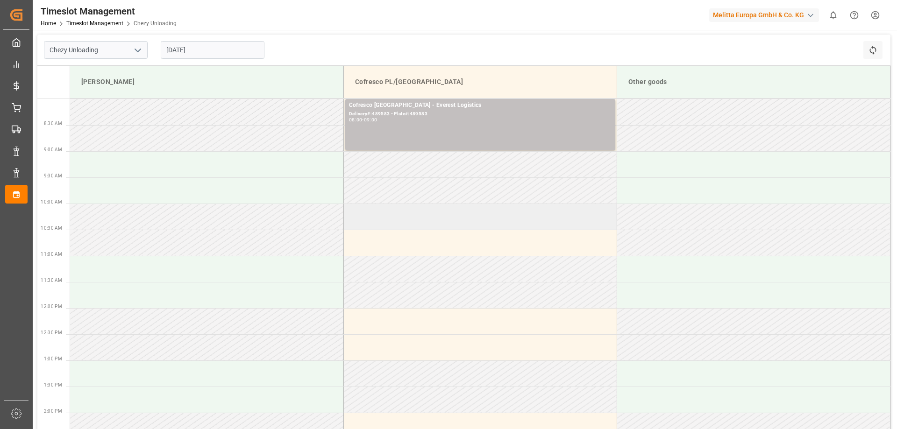
click at [401, 215] on td at bounding box center [480, 217] width 273 height 26
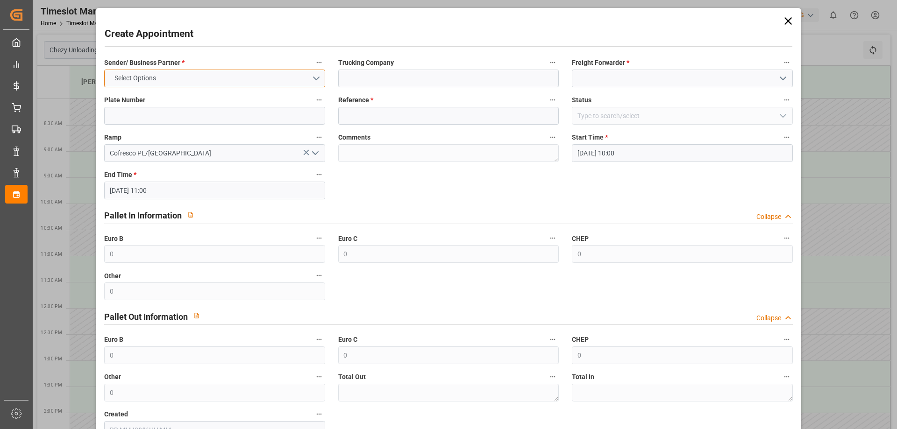
click at [234, 77] on button "Select Options" at bounding box center [214, 79] width 221 height 18
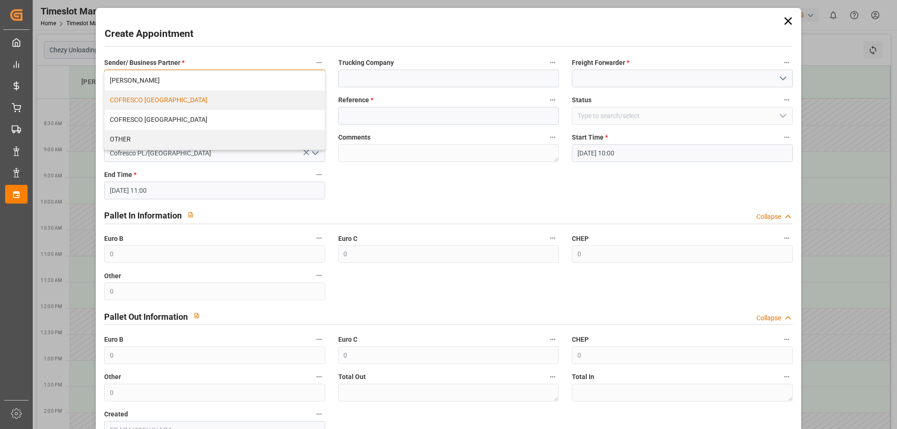
click at [165, 101] on div "COFRESCO [GEOGRAPHIC_DATA]" at bounding box center [215, 101] width 220 height 20
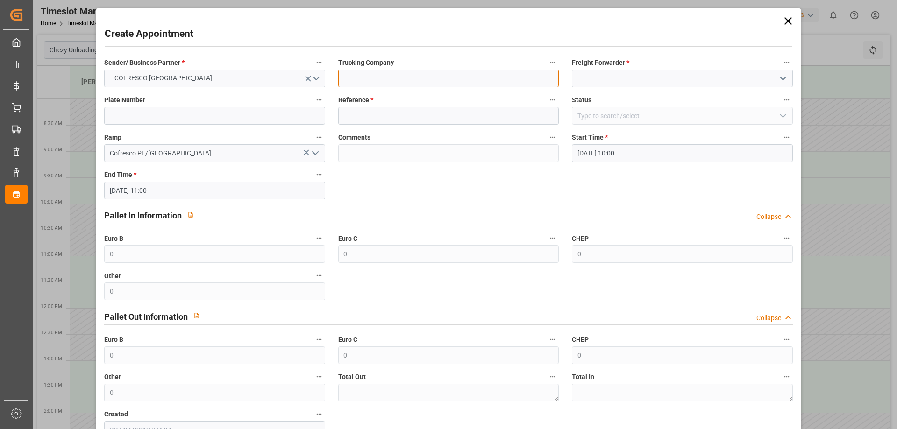
click at [373, 77] on input at bounding box center [448, 79] width 221 height 18
type input "Everest Logistics"
click at [628, 73] on input at bounding box center [682, 79] width 221 height 18
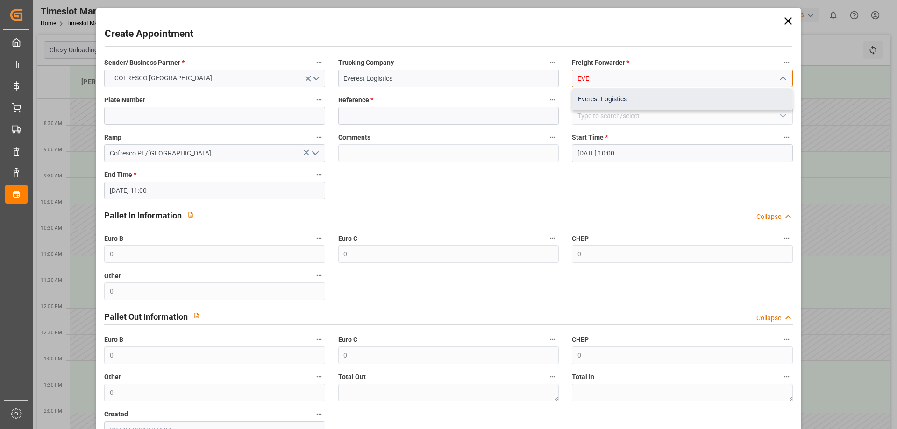
click at [655, 96] on div "Everest Logistics" at bounding box center [683, 99] width 220 height 21
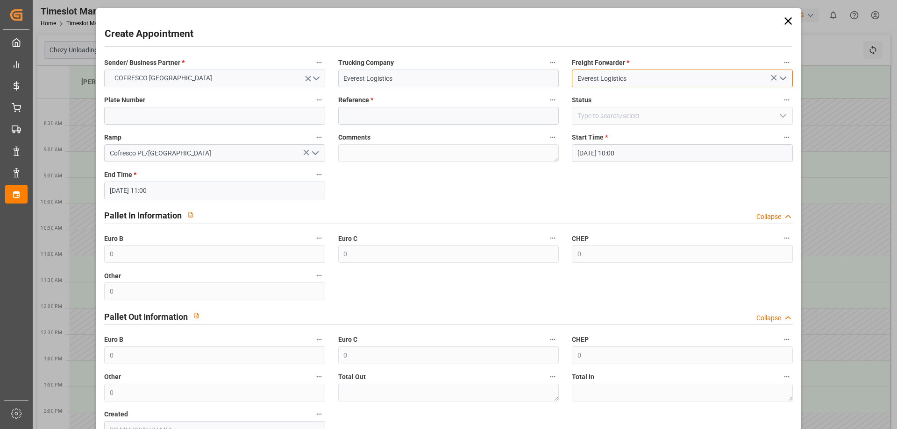
type input "Everest Logistics"
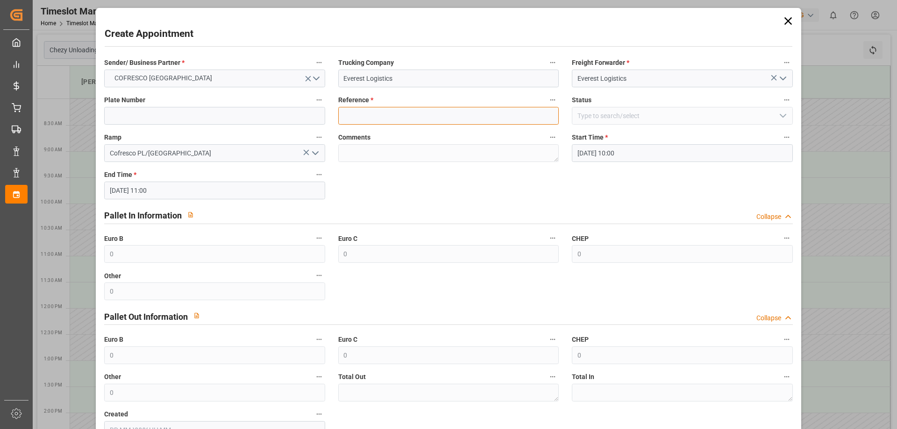
click at [366, 110] on input at bounding box center [448, 116] width 221 height 18
paste input "489585"
type input "489585"
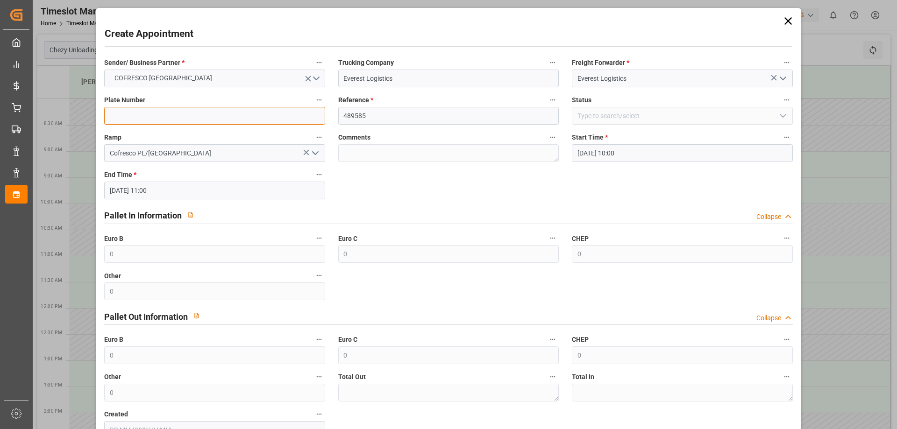
click at [211, 108] on input at bounding box center [214, 116] width 221 height 18
paste input "489585"
type input "489585"
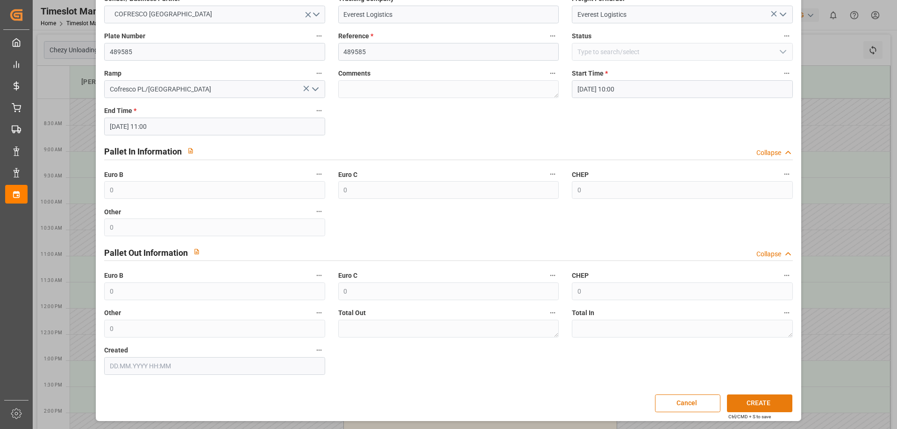
click at [767, 401] on button "CREATE" at bounding box center [759, 404] width 65 height 18
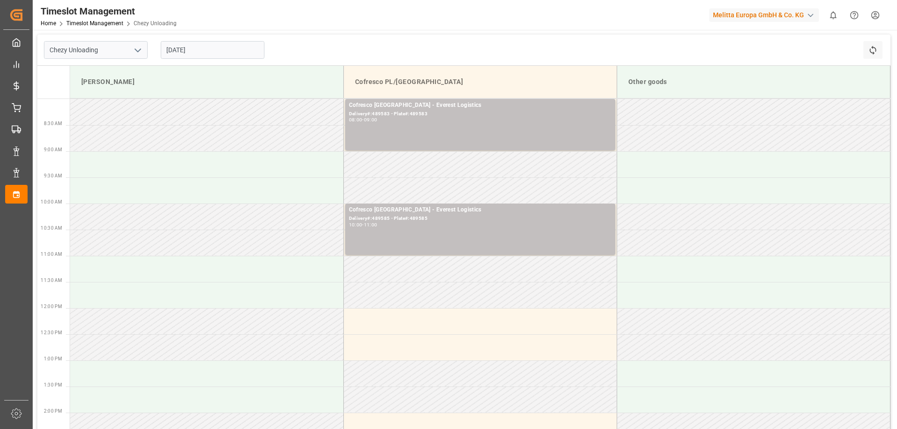
scroll to position [140, 0]
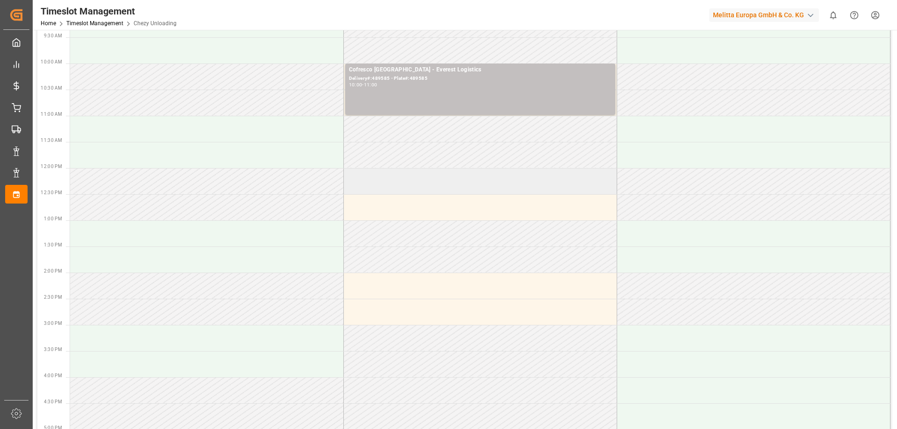
click at [392, 184] on td at bounding box center [480, 181] width 273 height 26
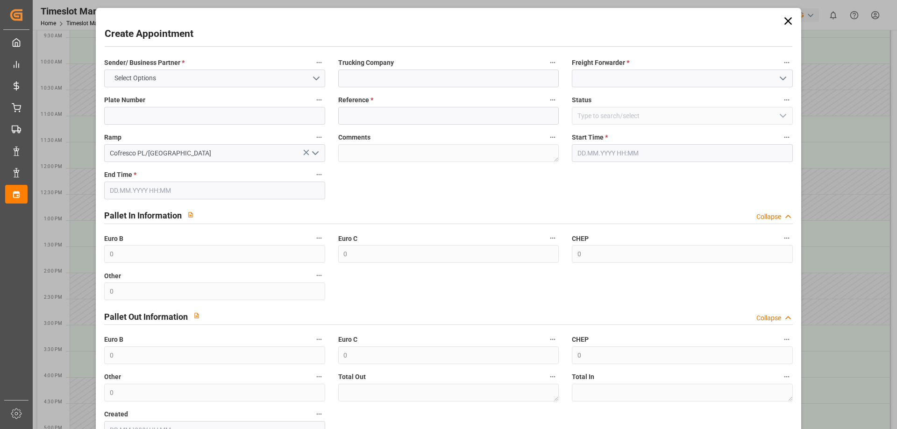
type input "[DATE] 12:00"
type input "[DATE] 13:00"
click at [358, 79] on input at bounding box center [448, 79] width 221 height 18
type input "Everest Logistics"
click at [603, 84] on input at bounding box center [682, 79] width 221 height 18
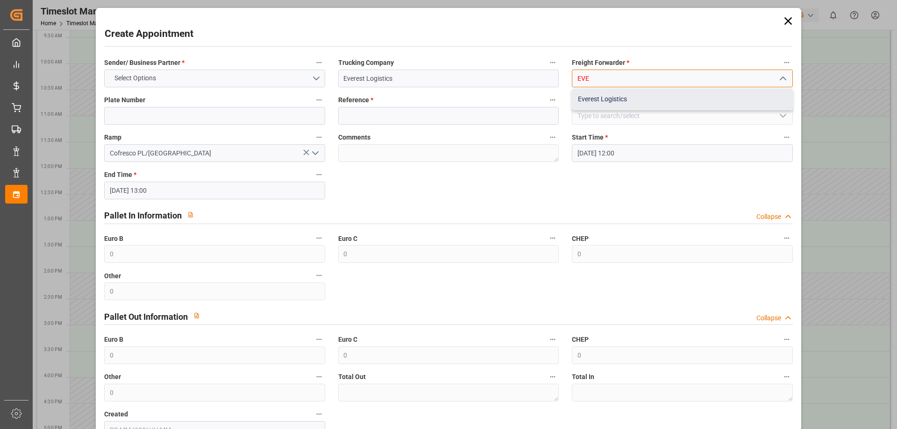
click at [595, 95] on div "Everest Logistics" at bounding box center [683, 99] width 220 height 21
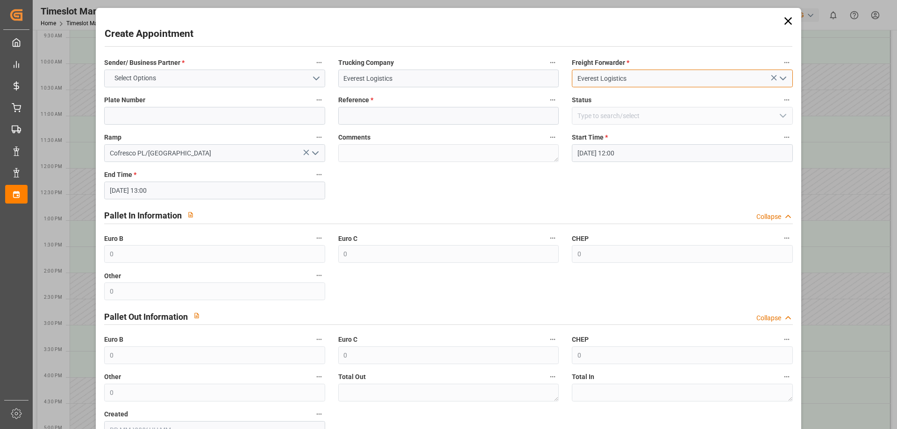
type input "Everest Logistics"
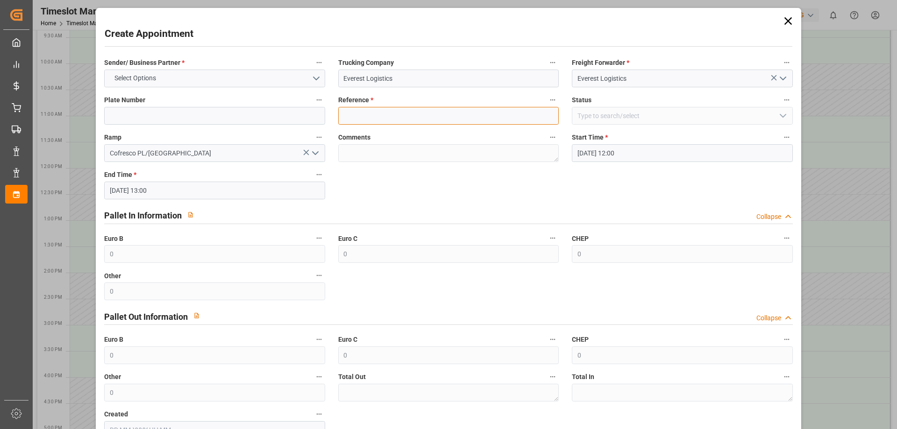
click at [379, 113] on input at bounding box center [448, 116] width 221 height 18
paste input "489648"
type input "489648"
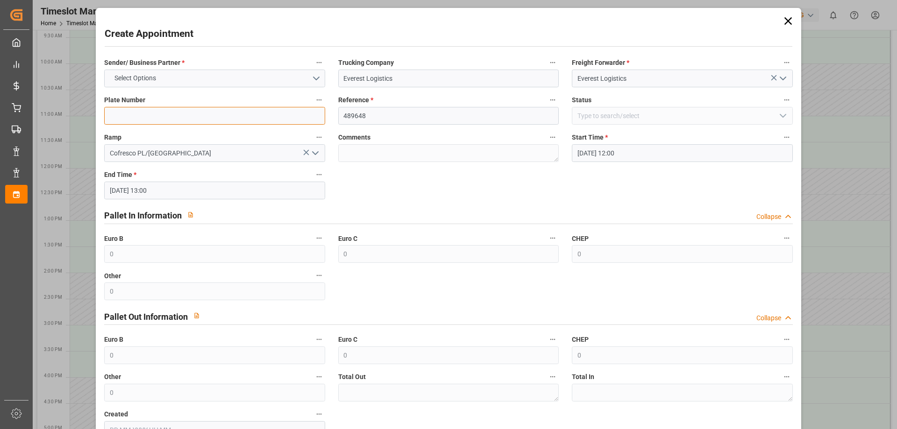
click at [236, 111] on input at bounding box center [214, 116] width 221 height 18
paste input "489648"
type input "489648"
click at [462, 171] on div "Sender/ Business Partner * Select Options Trucking Company Everest Logistics Fr…" at bounding box center [448, 247] width 701 height 389
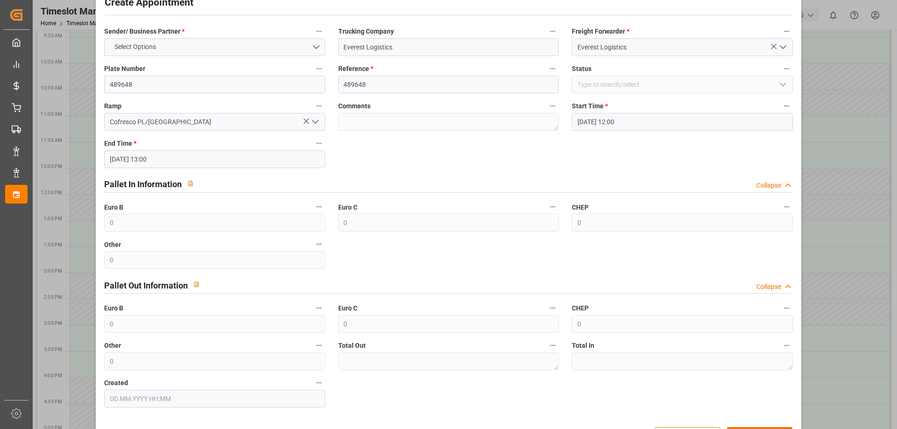
scroll to position [64, 0]
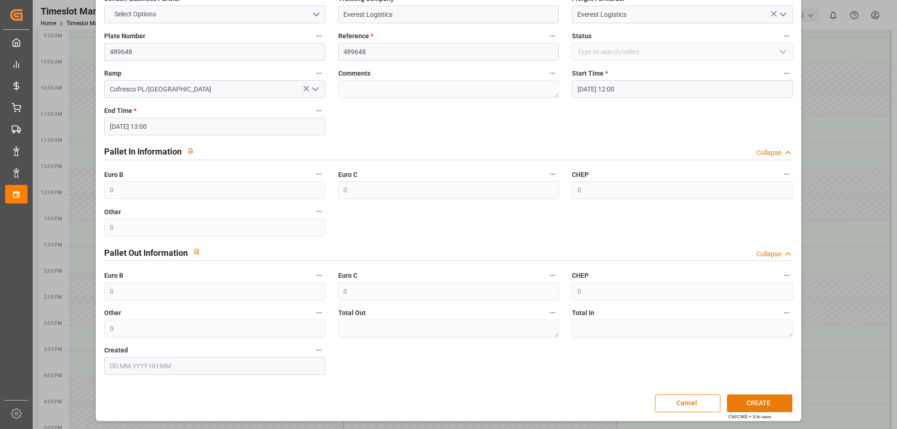
click at [755, 400] on button "CREATE" at bounding box center [759, 404] width 65 height 18
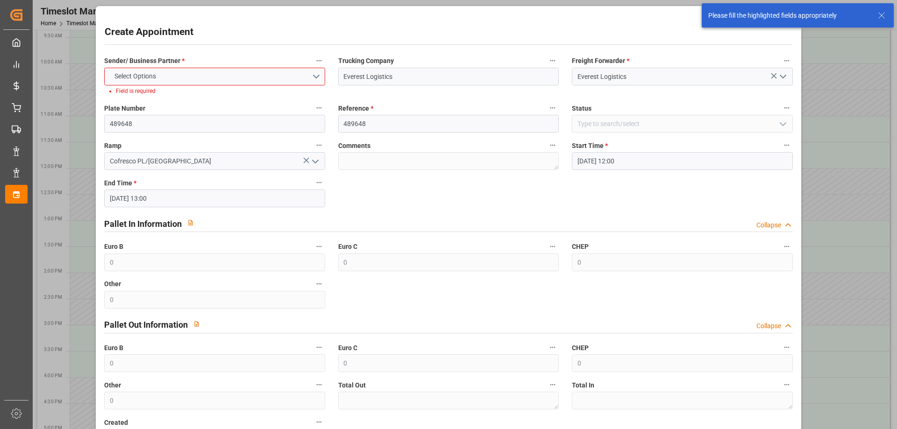
scroll to position [0, 0]
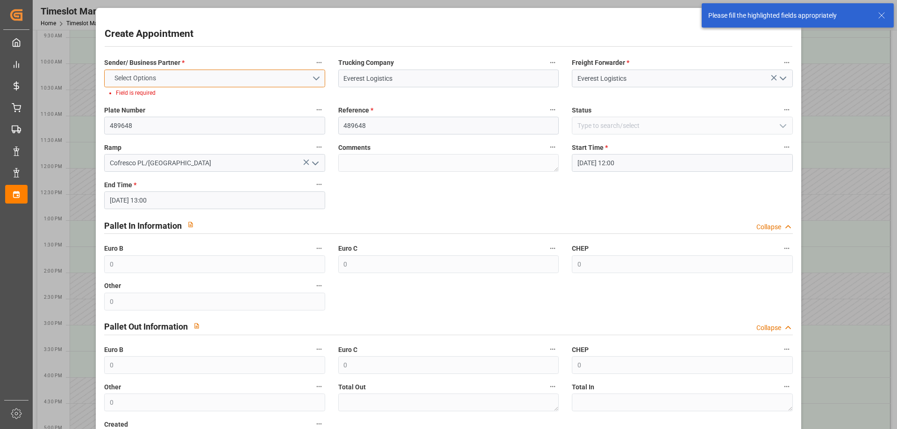
click at [243, 80] on button "Select Options" at bounding box center [214, 79] width 221 height 18
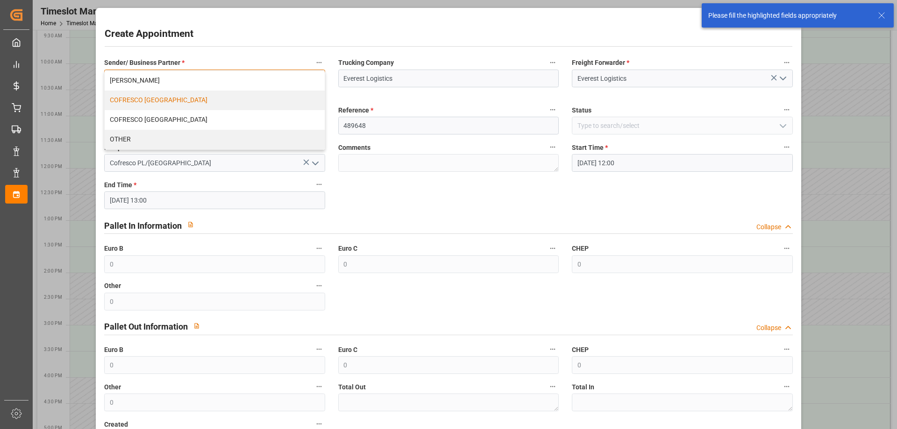
click at [154, 103] on div "COFRESCO [GEOGRAPHIC_DATA]" at bounding box center [215, 101] width 220 height 20
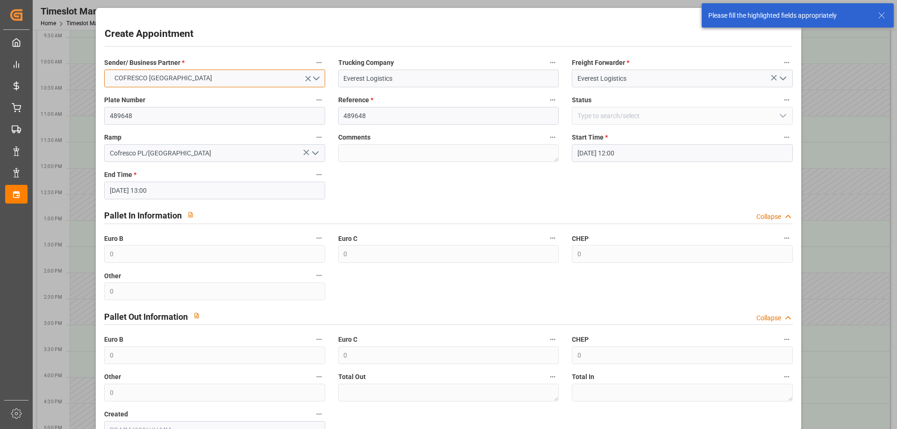
scroll to position [64, 0]
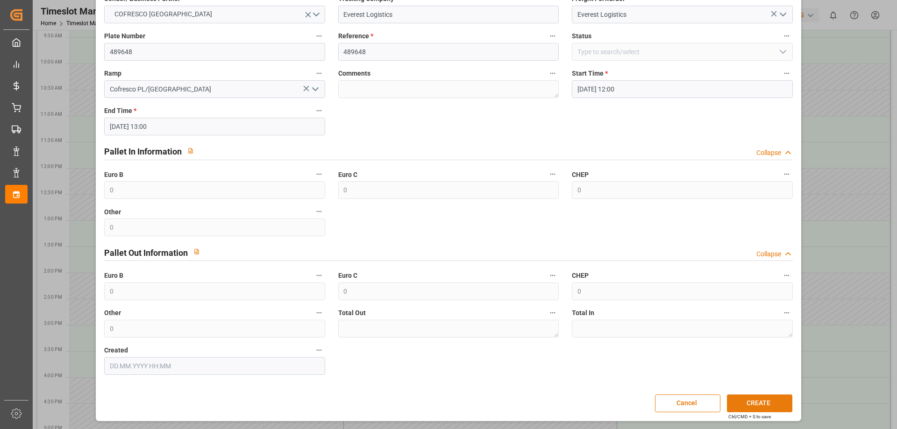
click at [746, 395] on button "CREATE" at bounding box center [759, 404] width 65 height 18
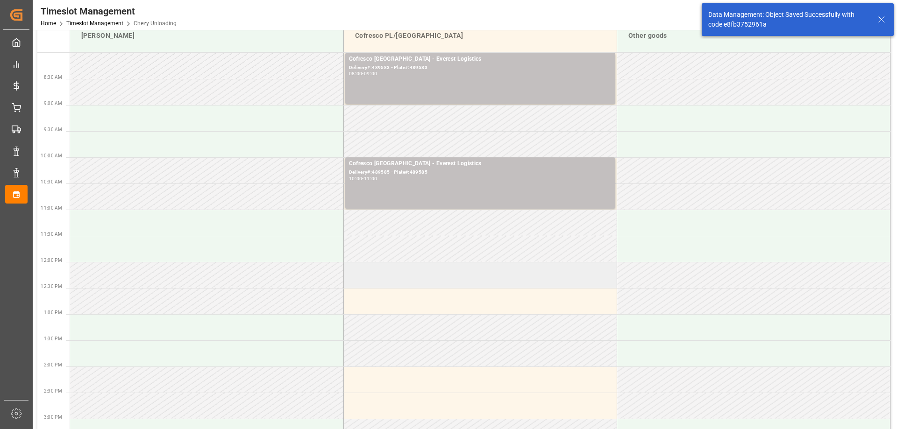
scroll to position [47, 0]
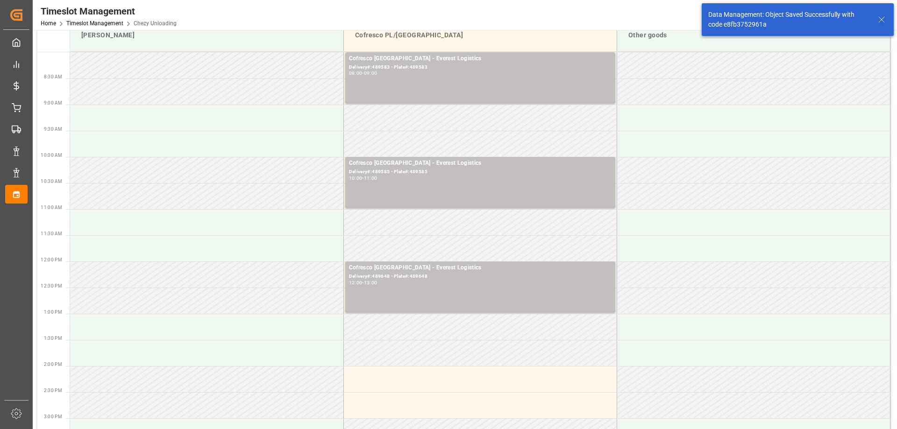
click at [882, 21] on icon at bounding box center [881, 19] width 11 height 11
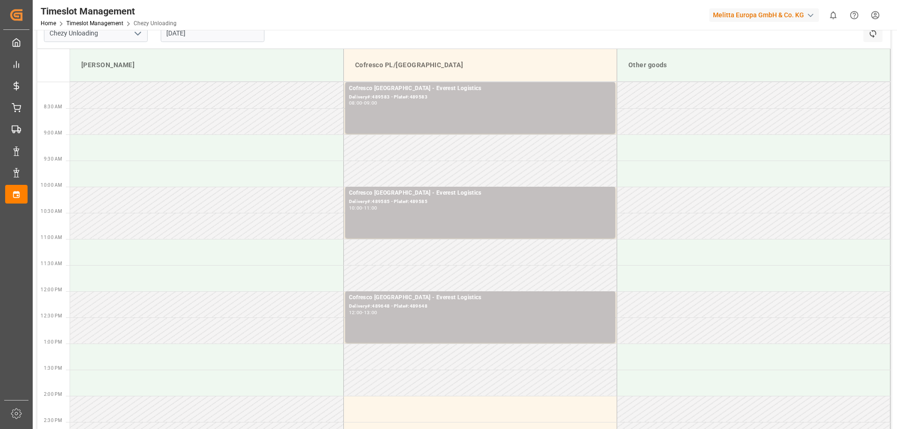
scroll to position [0, 0]
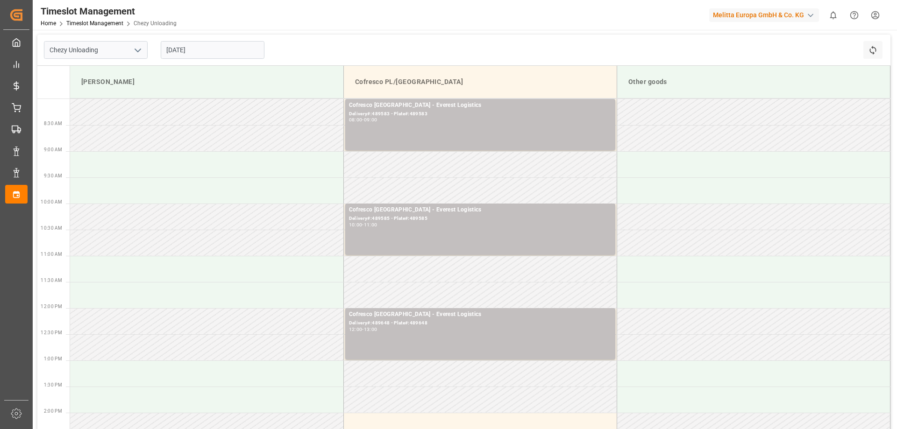
click at [352, 49] on div "Chezy Unloading [DATE] Refresh Time Slots" at bounding box center [463, 50] width 853 height 31
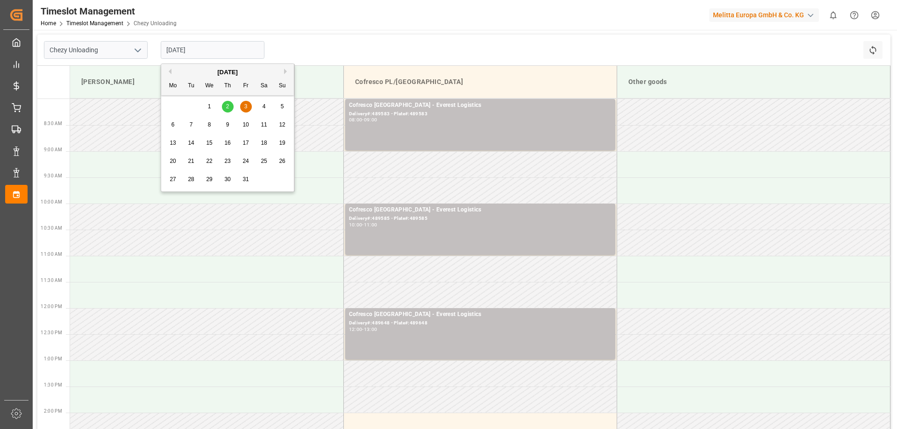
click at [199, 48] on input "[DATE]" at bounding box center [213, 50] width 104 height 18
click at [226, 103] on div "2" at bounding box center [228, 106] width 12 height 11
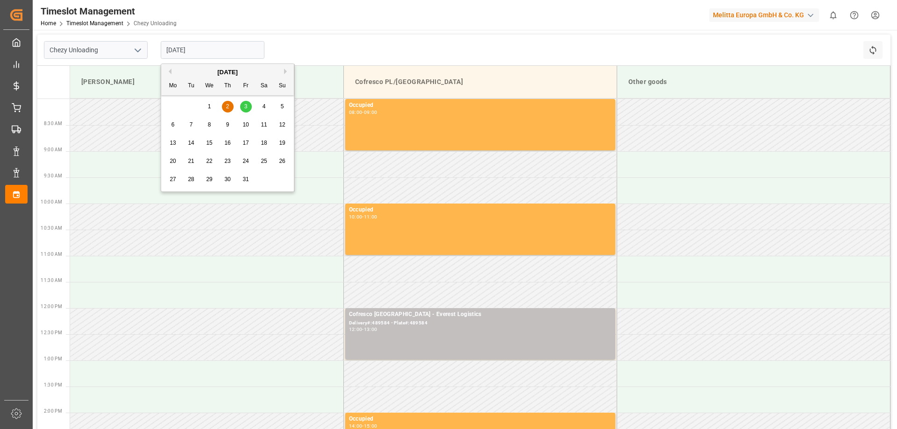
click at [202, 53] on input "[DATE]" at bounding box center [213, 50] width 104 height 18
click at [204, 53] on input "[DATE]" at bounding box center [213, 50] width 104 height 18
click at [360, 39] on div "Chezy Unloading [DATE] Refresh Time Slots" at bounding box center [463, 50] width 853 height 31
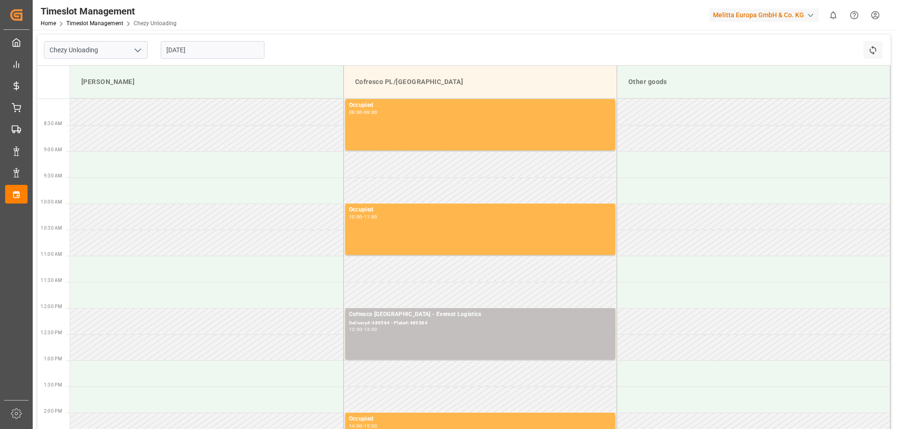
click at [216, 49] on input "[DATE]" at bounding box center [213, 50] width 104 height 18
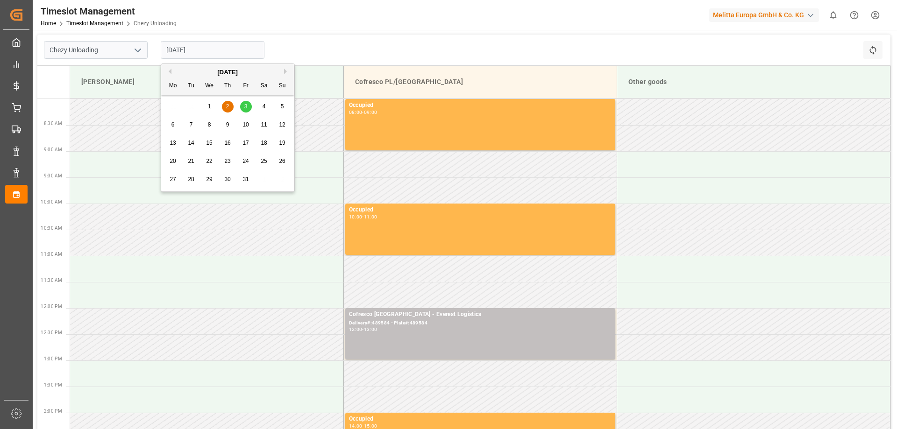
click at [167, 70] on button "Previous Month" at bounding box center [169, 72] width 6 height 6
click at [228, 178] on div "29 30 1 2 3 4 5" at bounding box center [228, 180] width 128 height 18
click at [192, 179] on span "30" at bounding box center [191, 179] width 6 height 7
type input "[DATE]"
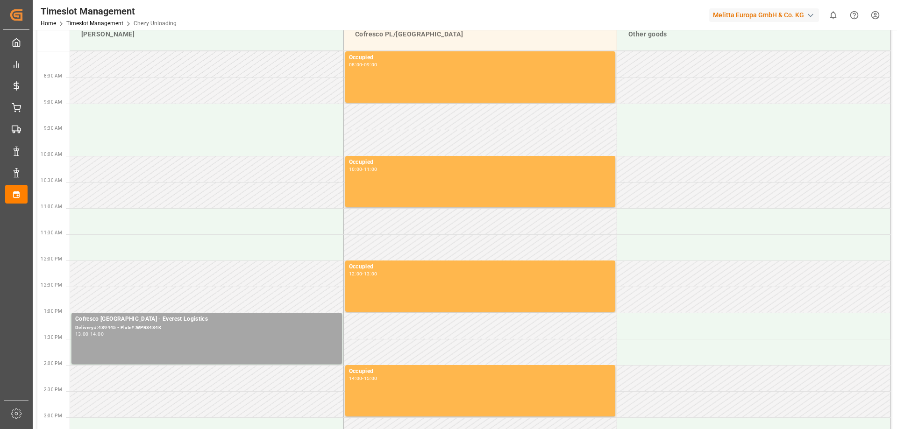
scroll to position [93, 0]
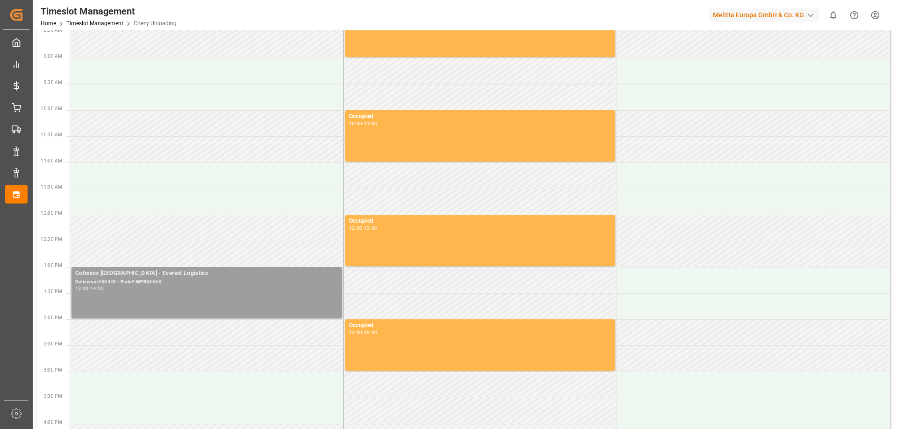
click at [200, 292] on div "Cofresco [GEOGRAPHIC_DATA] - Everest Logistics Delivery#:489445 - Plate#:WPR848…" at bounding box center [206, 293] width 263 height 48
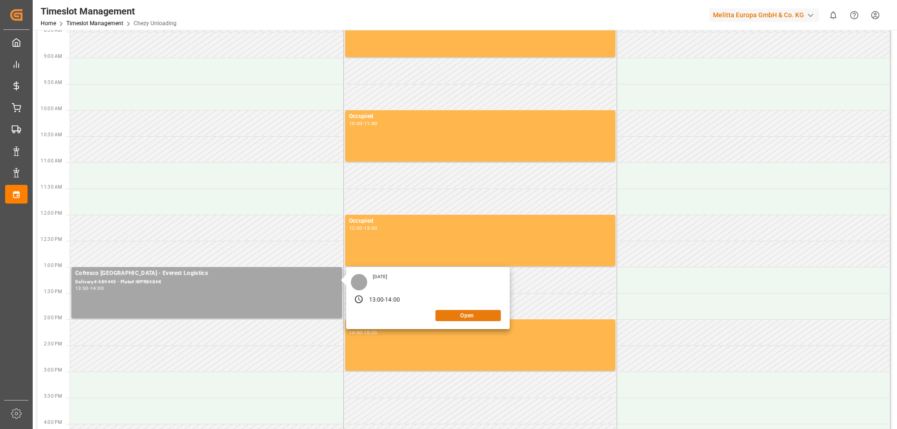
click at [458, 318] on button "Open" at bounding box center [468, 315] width 65 height 11
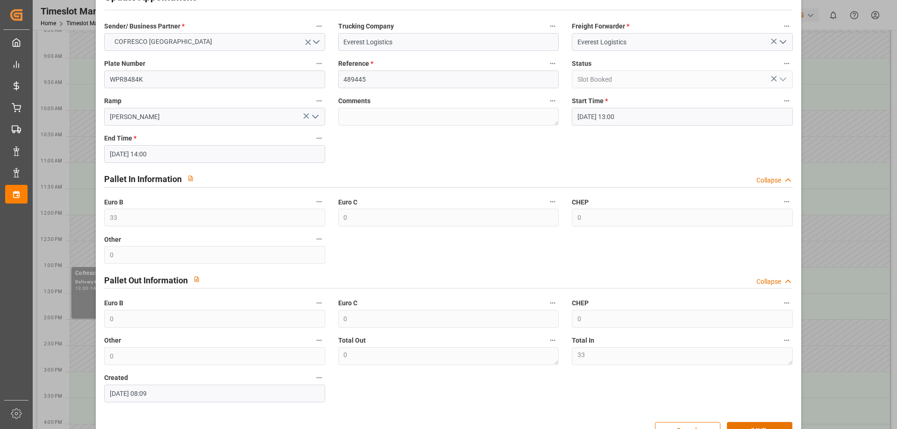
scroll to position [64, 0]
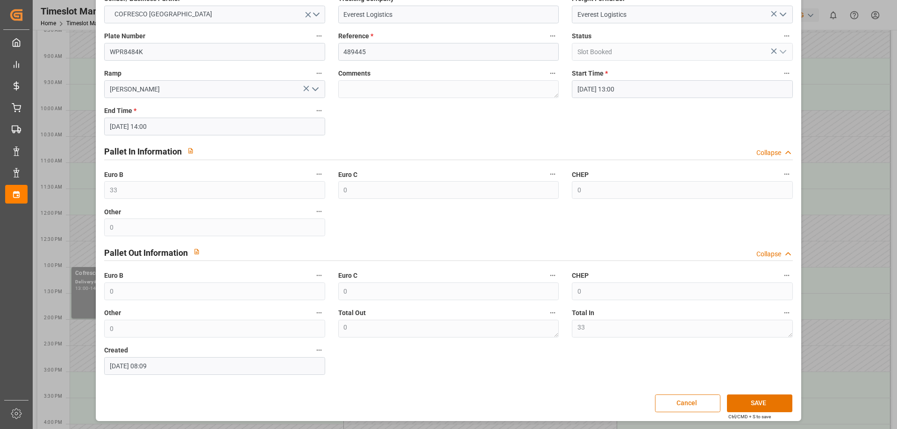
click at [686, 405] on button "Cancel" at bounding box center [687, 404] width 65 height 18
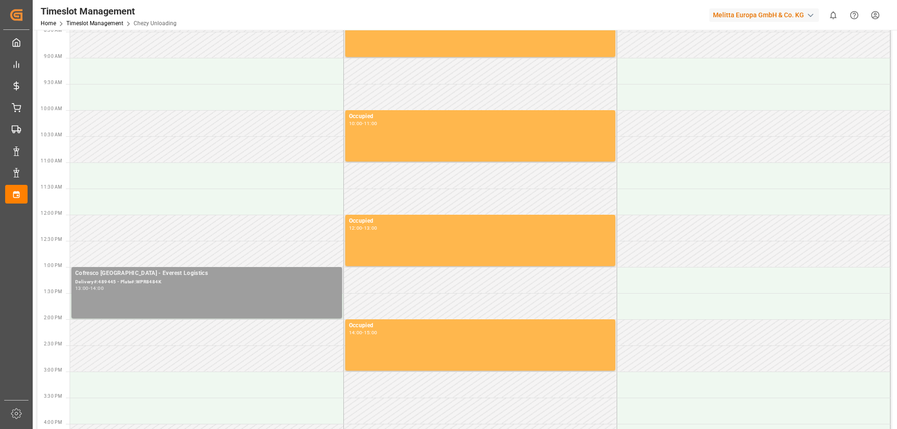
click at [285, 287] on div "13:00 - 14:00" at bounding box center [206, 288] width 263 height 5
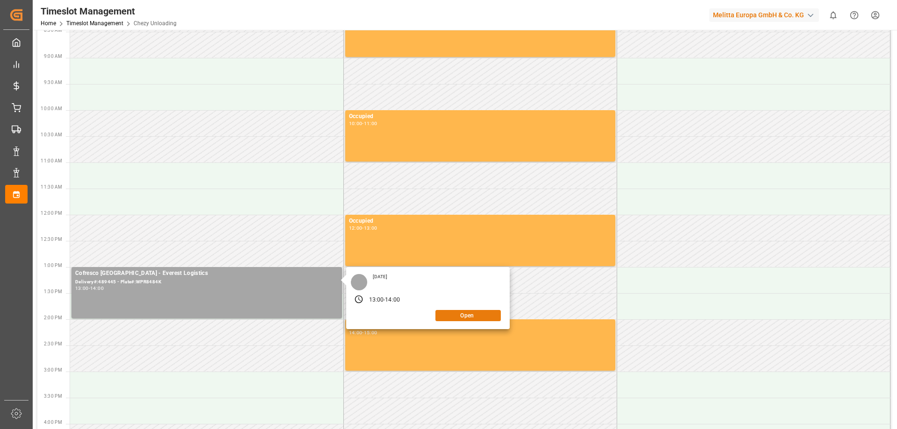
click at [473, 318] on button "Open" at bounding box center [468, 315] width 65 height 11
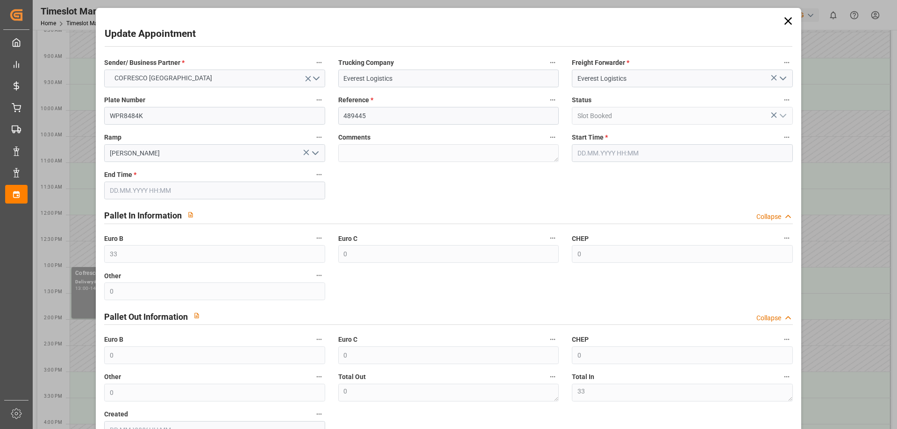
type input "[DATE] 13:00"
type input "[DATE] 14:00"
type input "[DATE] 08:09"
click at [303, 77] on icon "open menu" at bounding box center [308, 79] width 10 height 10
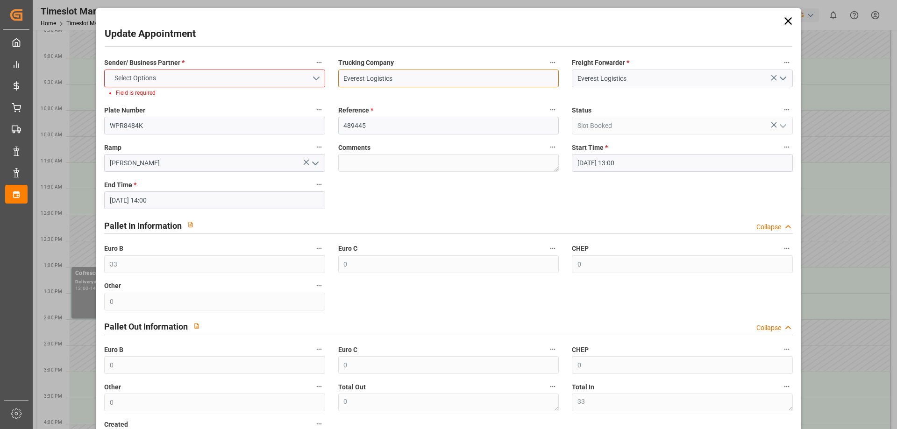
drag, startPoint x: 386, startPoint y: 75, endPoint x: 391, endPoint y: 76, distance: 5.2
click at [386, 76] on input "Everest Logistics" at bounding box center [448, 79] width 221 height 18
drag, startPoint x: 401, startPoint y: 76, endPoint x: 325, endPoint y: 84, distance: 77.1
click at [325, 84] on div "Sender/ Business Partner * Select Options Field is required Trucking Company Ev…" at bounding box center [448, 253] width 701 height 400
drag, startPoint x: 680, startPoint y: 77, endPoint x: 514, endPoint y: 73, distance: 166.0
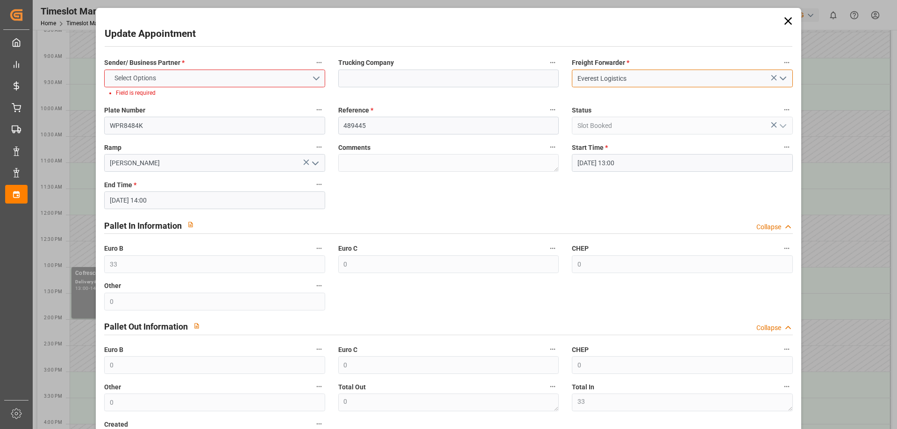
click at [508, 75] on div "Sender/ Business Partner * Select Options Field is required Trucking Company Fr…" at bounding box center [448, 253] width 701 height 400
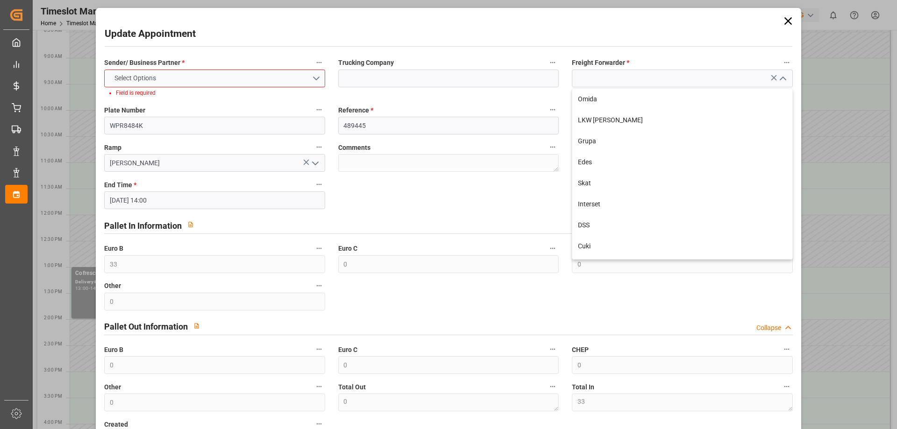
type input "Everest Logistics"
click at [713, 57] on label "Freight Forwarder *" at bounding box center [682, 63] width 221 height 13
click at [781, 57] on button "Freight Forwarder *" at bounding box center [787, 63] width 12 height 12
drag, startPoint x: 478, startPoint y: 126, endPoint x: 285, endPoint y: 105, distance: 194.6
click at [285, 105] on div at bounding box center [448, 214] width 897 height 429
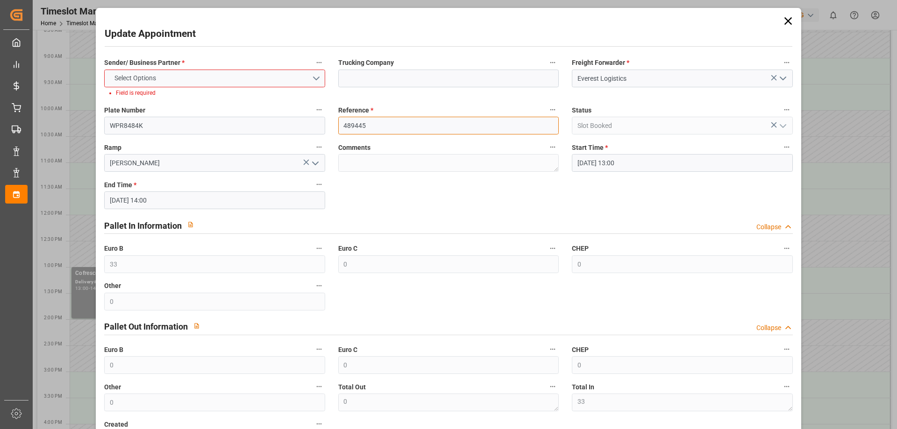
drag, startPoint x: 377, startPoint y: 122, endPoint x: 307, endPoint y: 123, distance: 70.1
click at [307, 123] on div "Sender/ Business Partner * Select Options Field is required Trucking Company Fr…" at bounding box center [448, 253] width 701 height 400
drag, startPoint x: 200, startPoint y: 126, endPoint x: 14, endPoint y: 130, distance: 186.1
click at [14, 130] on body "Created by potrace 1.15, written by [PERSON_NAME] [DATE]-[DATE] Created by potr…" at bounding box center [448, 214] width 897 height 429
click at [306, 161] on icon at bounding box center [306, 162] width 10 height 10
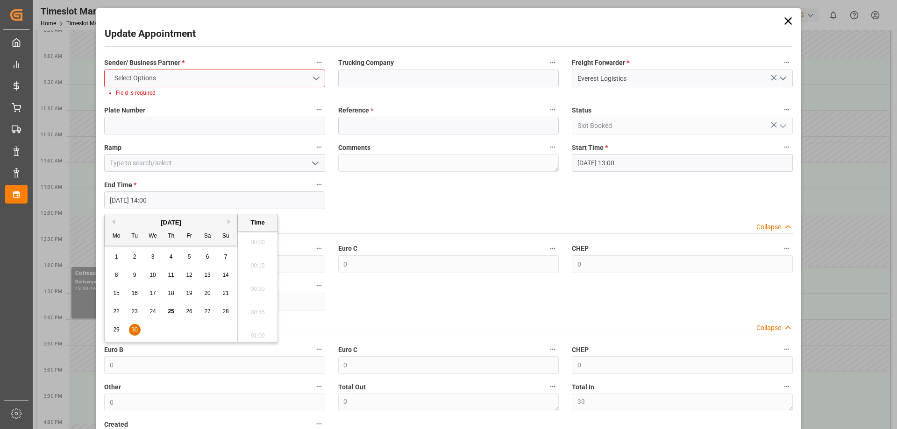
click at [294, 200] on input "[DATE] 14:00" at bounding box center [214, 201] width 221 height 18
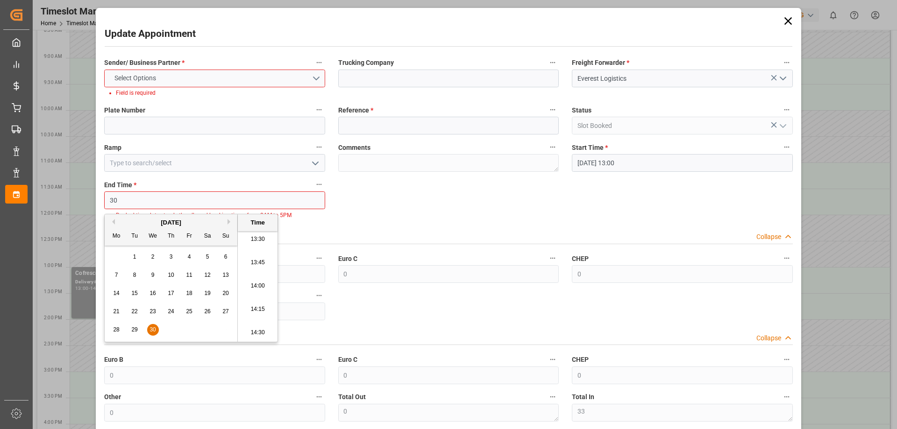
type input "3"
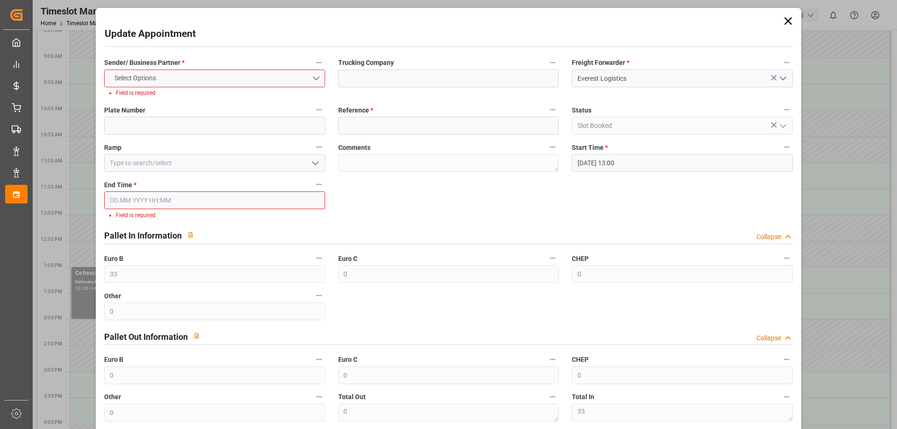
click at [572, 179] on div "Sender/ Business Partner * Select Options Field is required Trucking Company Fr…" at bounding box center [448, 257] width 701 height 409
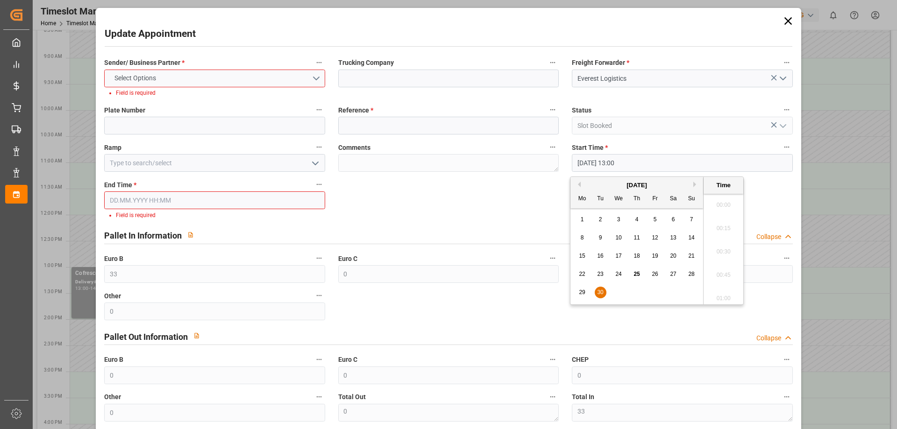
click at [437, 172] on div "Sender/ Business Partner * Select Options Field is required Trucking Company Fr…" at bounding box center [448, 257] width 701 height 409
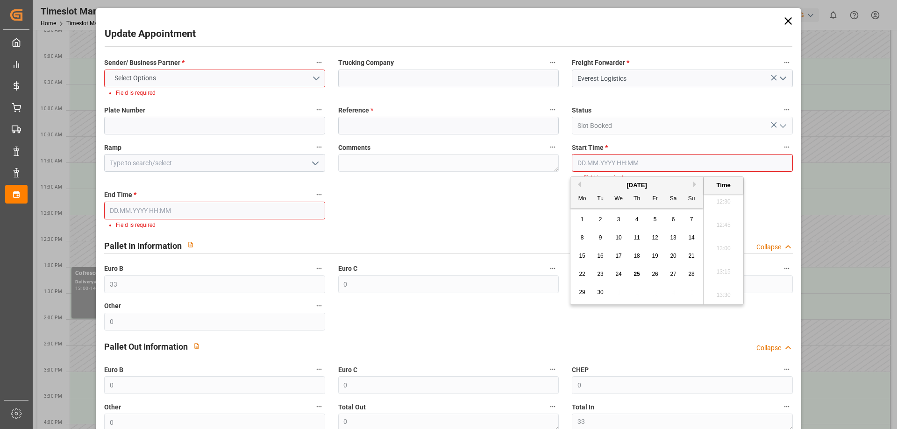
click at [482, 188] on div "Sender/ Business Partner * Select Options Field is required Trucking Company Fr…" at bounding box center [448, 263] width 701 height 420
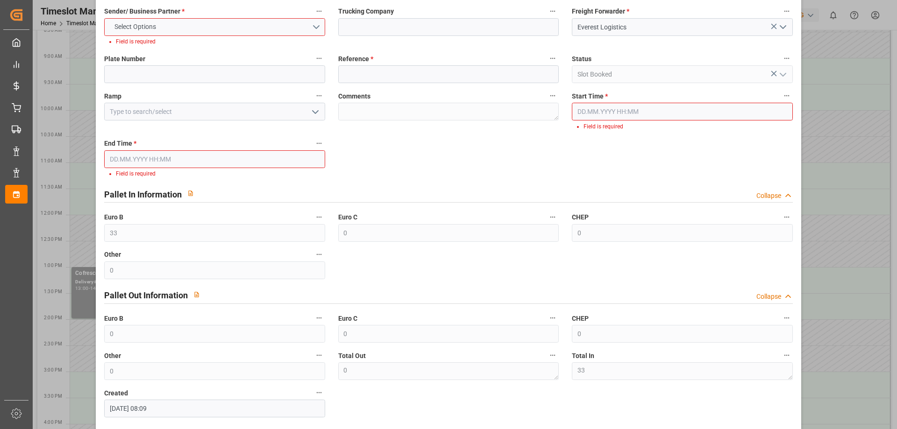
scroll to position [94, 0]
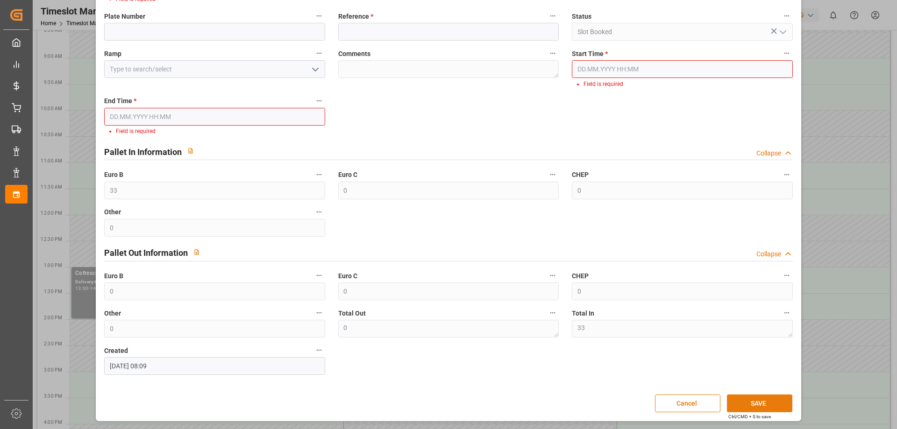
click at [753, 404] on button "SAVE" at bounding box center [759, 404] width 65 height 18
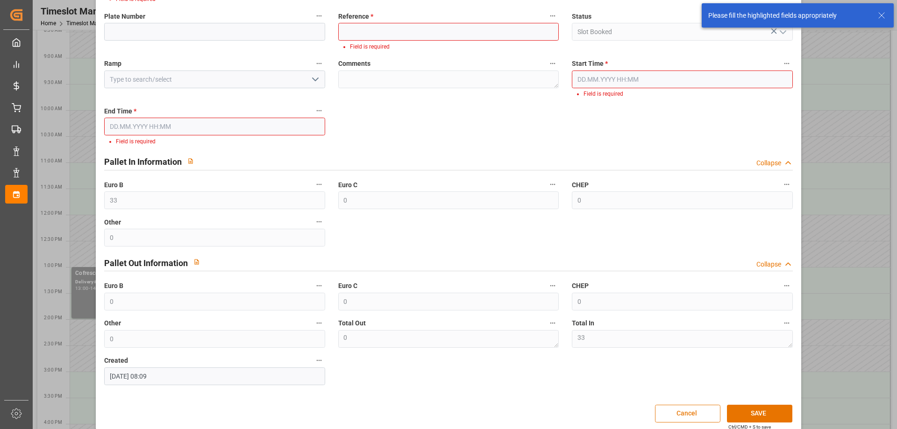
click at [696, 413] on button "Cancel" at bounding box center [687, 414] width 65 height 18
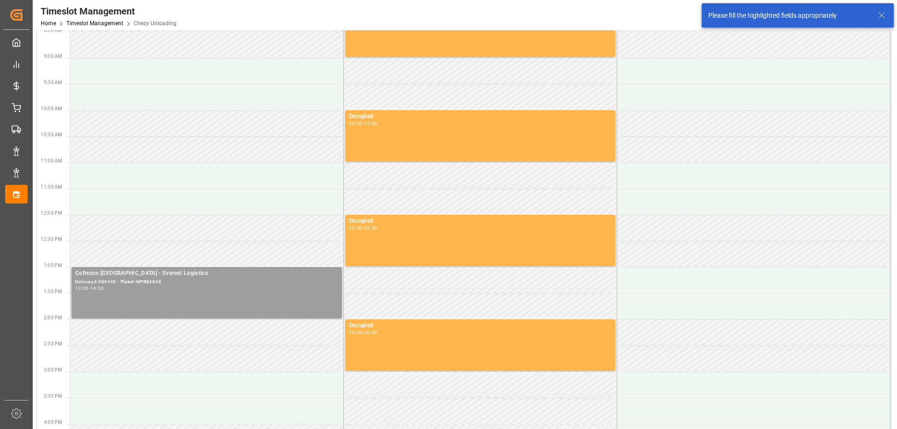
click at [154, 284] on div "Delivery#:489445 - Plate#:WPR8484K" at bounding box center [206, 283] width 263 height 8
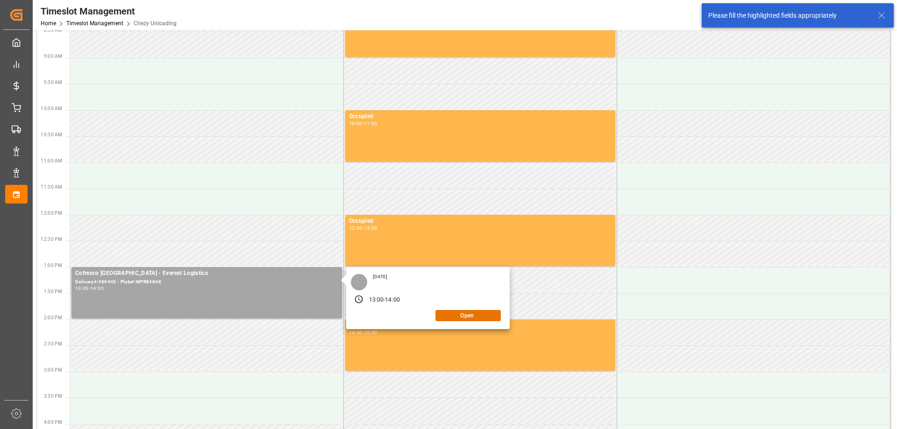
click at [361, 289] on div at bounding box center [359, 282] width 16 height 16
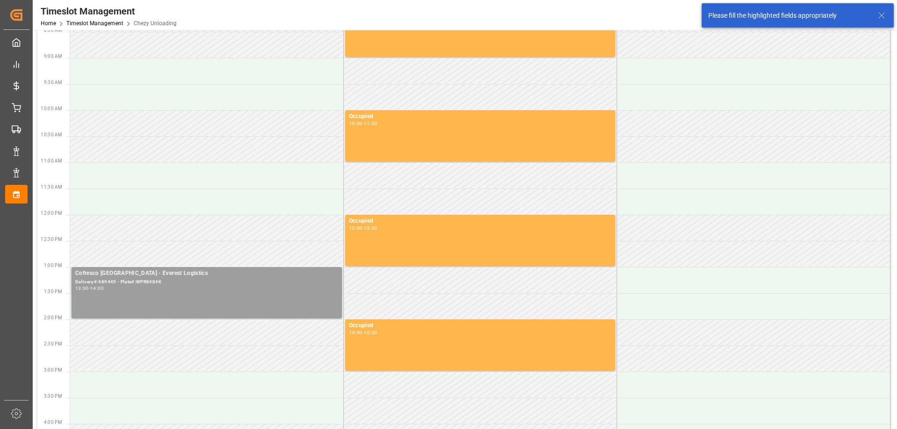
click at [149, 279] on div "Delivery#:489445 - Plate#:WPR8484K" at bounding box center [206, 283] width 263 height 8
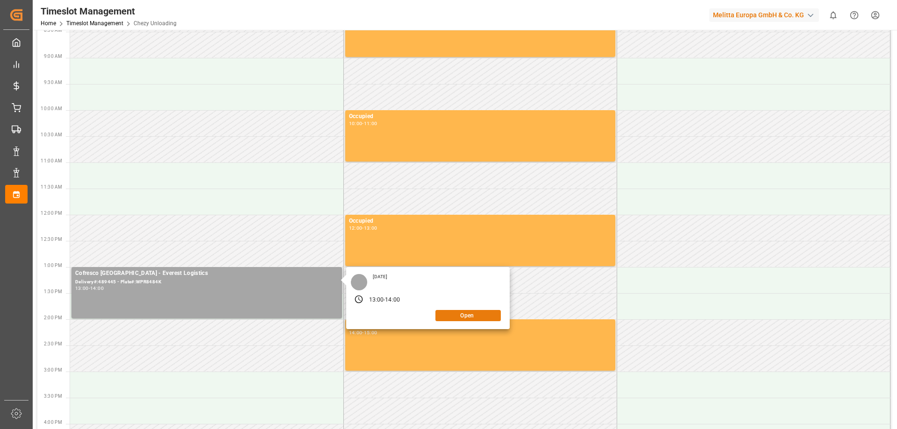
click at [455, 319] on button "Open" at bounding box center [468, 315] width 65 height 11
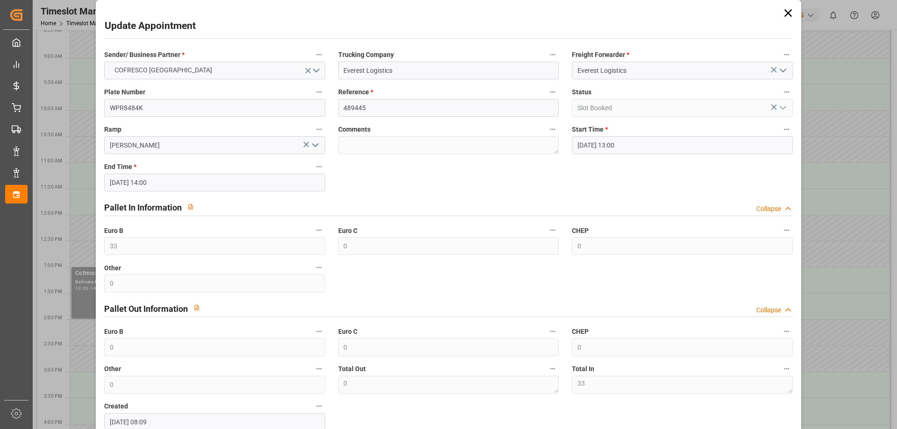
scroll to position [0, 0]
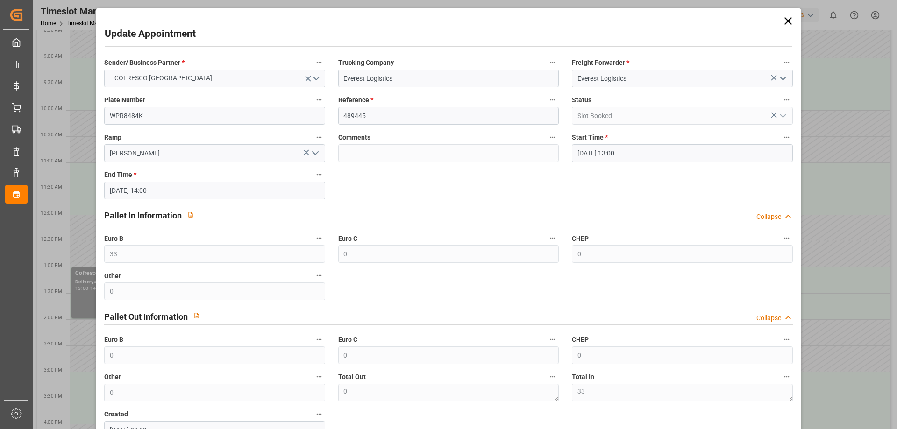
click at [787, 15] on icon at bounding box center [788, 20] width 13 height 13
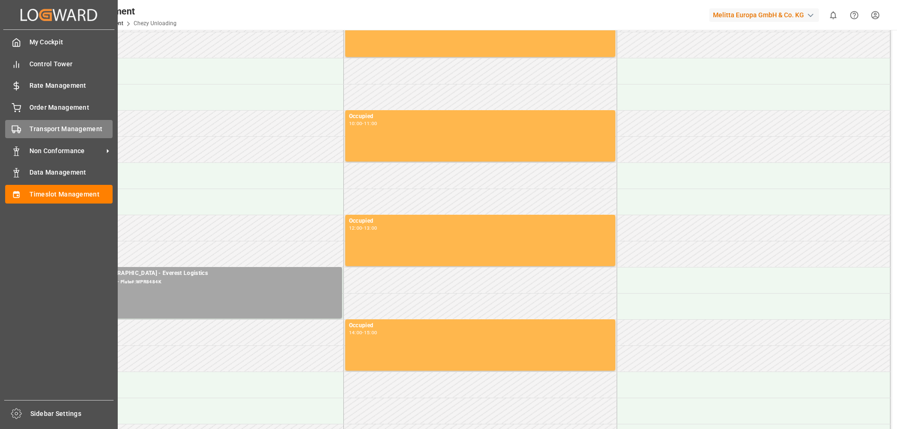
click at [21, 134] on div "Transport Management Transport Management" at bounding box center [58, 129] width 107 height 18
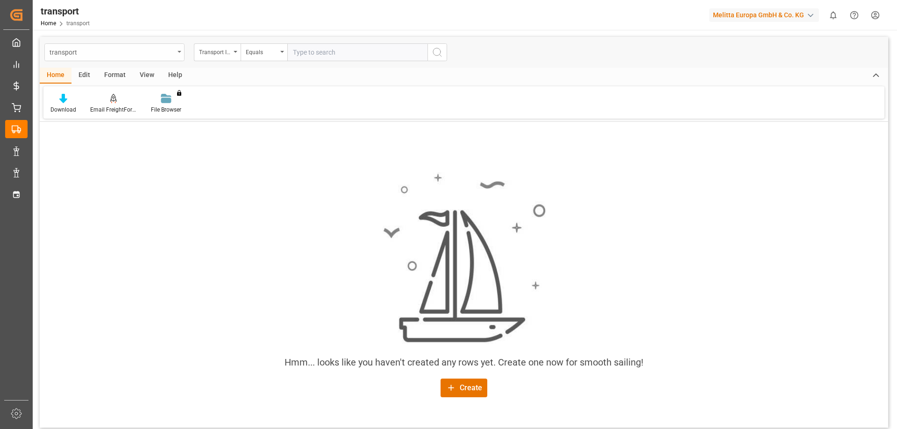
click at [140, 57] on div "transport" at bounding box center [112, 52] width 125 height 12
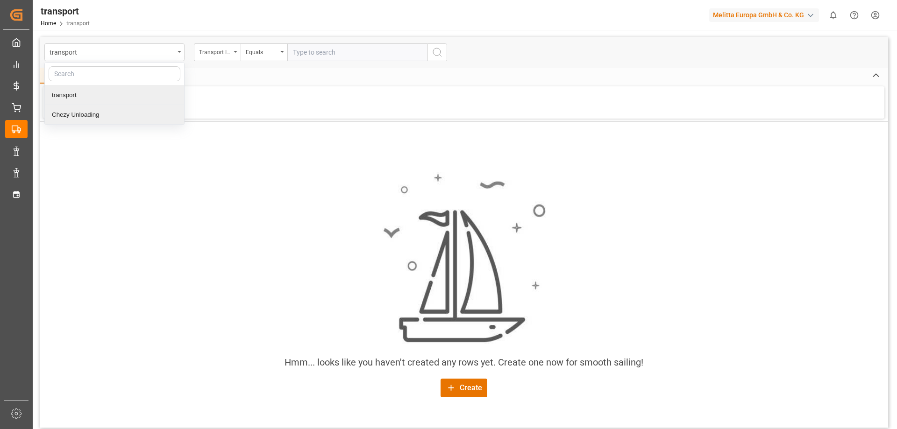
click at [99, 113] on div "Chezy Unloading" at bounding box center [114, 115] width 139 height 20
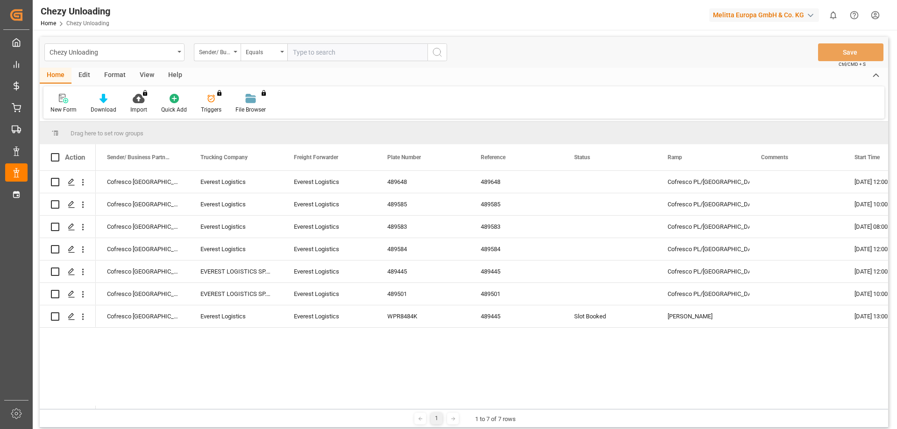
drag, startPoint x: 321, startPoint y: 414, endPoint x: 355, endPoint y: 415, distance: 33.7
click at [355, 415] on div "1 1 to 7 of 7 rows" at bounding box center [464, 418] width 849 height 19
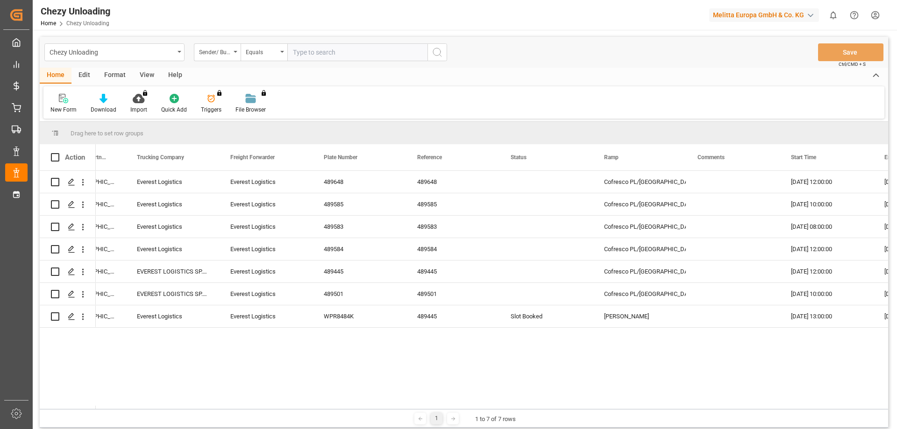
scroll to position [0, 65]
click at [675, 311] on div "[PERSON_NAME]" at bounding box center [638, 317] width 93 height 22
click at [704, 316] on div "Press SPACE to select this row." at bounding box center [731, 317] width 93 height 22
click at [54, 315] on input "Press Space to toggle row selection (unchecked)" at bounding box center [55, 317] width 8 height 8
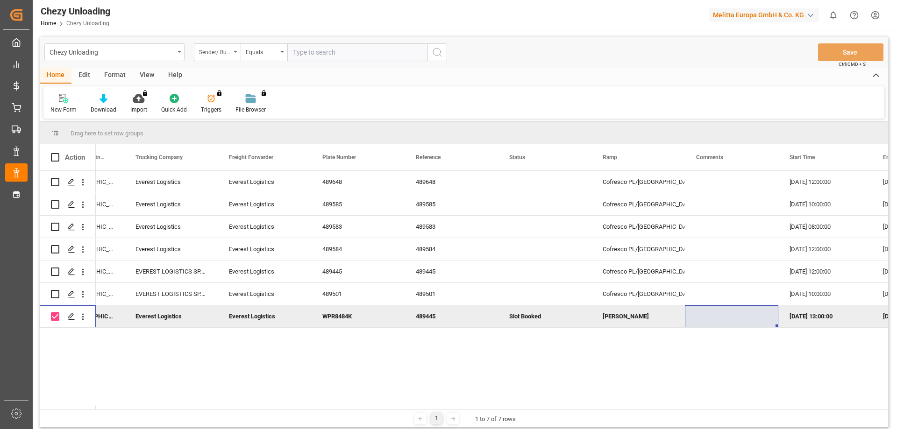
scroll to position [47, 0]
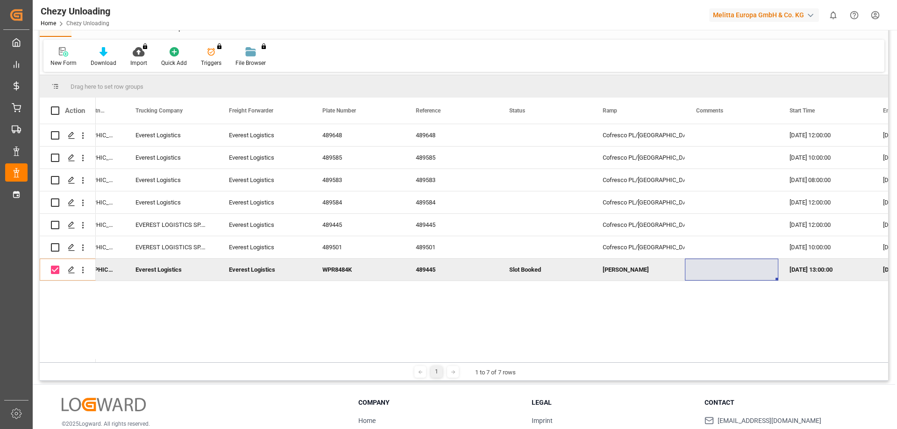
drag, startPoint x: 295, startPoint y: 365, endPoint x: 170, endPoint y: 357, distance: 125.5
click at [177, 360] on div "Drag here to set row groups Drag here to set column labels Action Sender/ Busin…" at bounding box center [464, 228] width 849 height 306
click at [80, 272] on icon "open menu" at bounding box center [83, 270] width 10 height 10
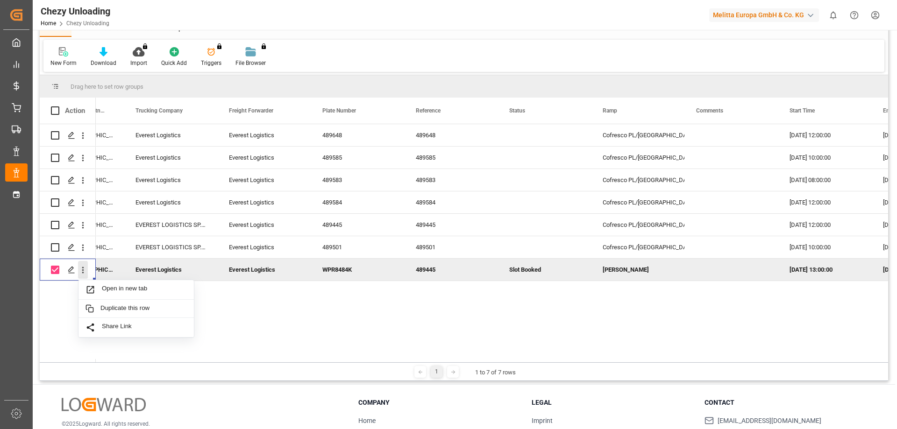
click at [82, 268] on icon "close menu" at bounding box center [83, 270] width 10 height 10
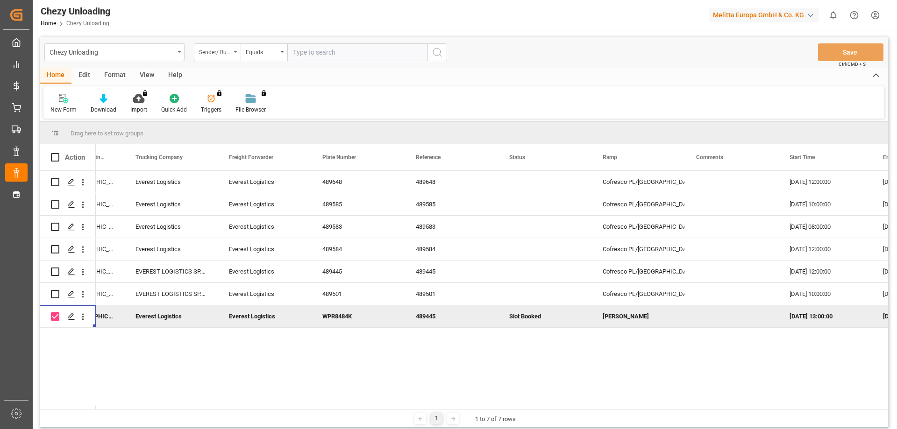
click at [92, 74] on div "Edit" at bounding box center [85, 76] width 26 height 16
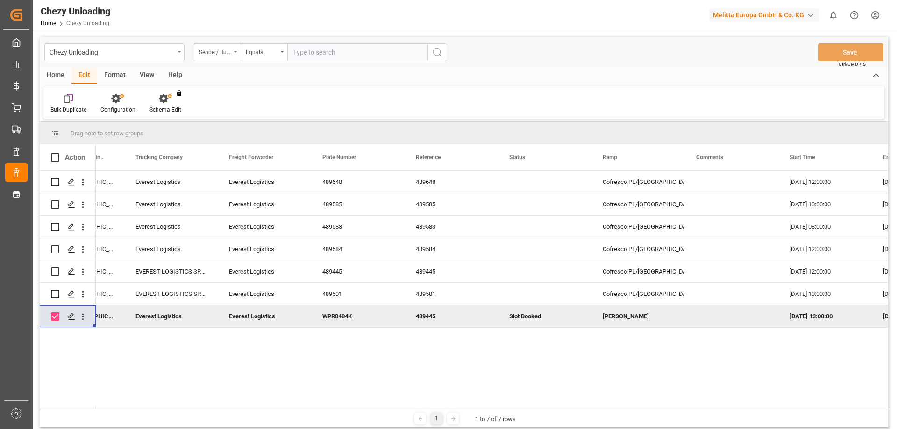
click at [108, 72] on div "Format" at bounding box center [115, 76] width 36 height 16
click at [134, 74] on div "View" at bounding box center [147, 76] width 29 height 16
click at [180, 70] on div "Help" at bounding box center [175, 76] width 28 height 16
click at [61, 83] on div "Home" at bounding box center [56, 76] width 32 height 16
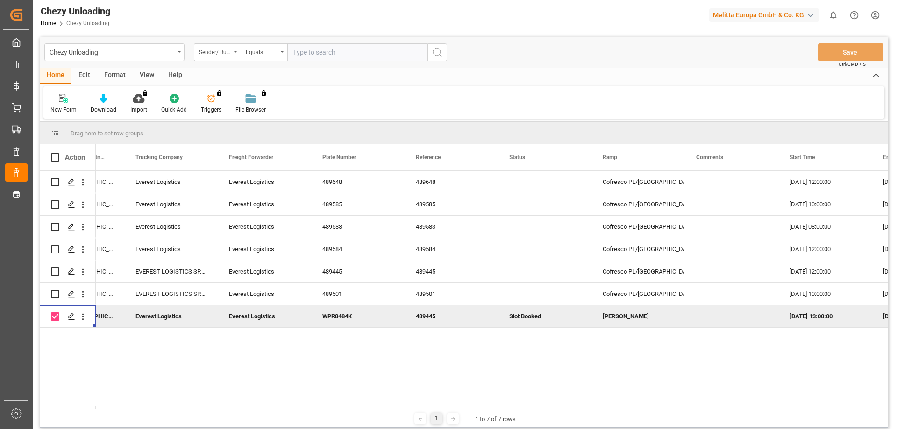
click at [52, 316] on input "Press Space to toggle row selection (checked)" at bounding box center [55, 317] width 8 height 8
checkbox input "false"
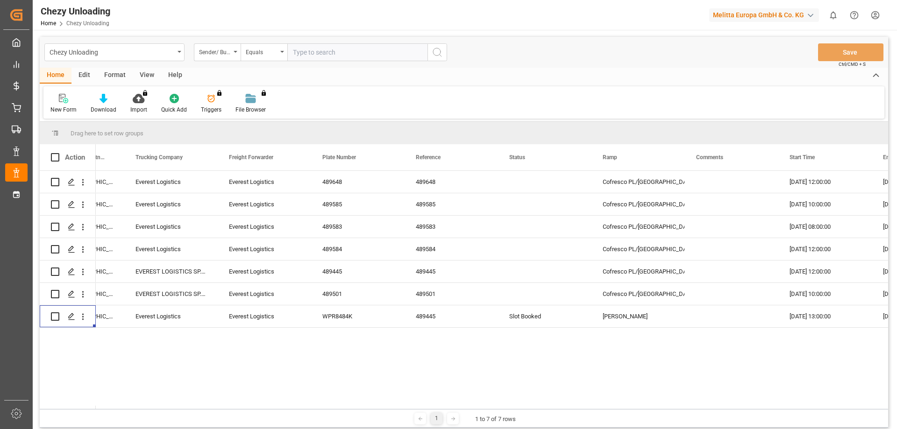
click at [156, 352] on div "Cofresco [GEOGRAPHIC_DATA] Everest Logistics Everest Logistics 489648 489648 Co…" at bounding box center [492, 290] width 793 height 238
drag, startPoint x: 367, startPoint y: 413, endPoint x: 403, endPoint y: 419, distance: 36.9
click at [403, 419] on div "1 1 to 7 of 7 rows" at bounding box center [464, 418] width 849 height 19
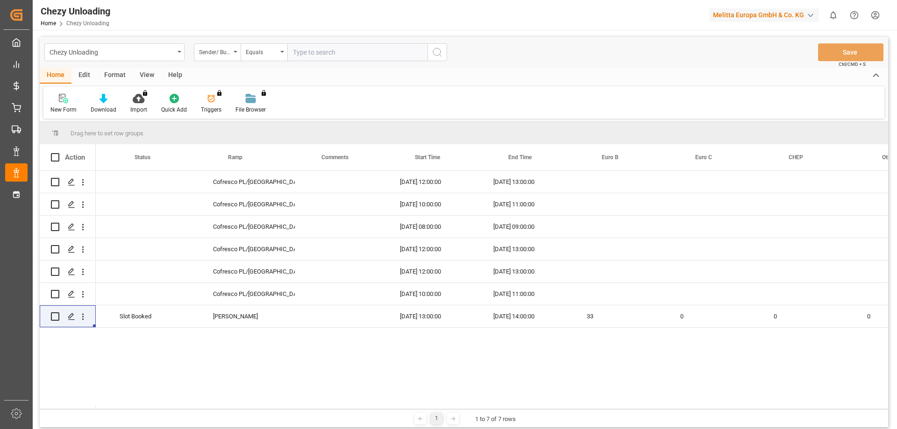
scroll to position [0, 478]
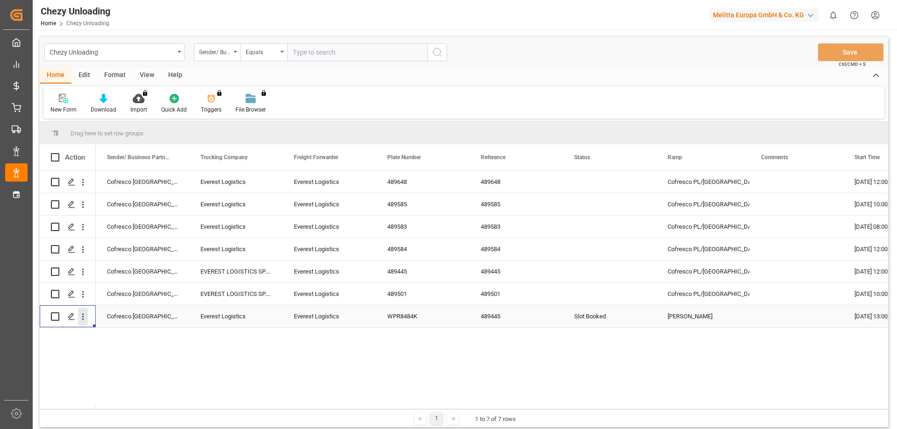
click at [82, 320] on icon "open menu" at bounding box center [83, 317] width 2 height 7
click at [97, 334] on span "Press SPACE to select this row." at bounding box center [94, 337] width 16 height 10
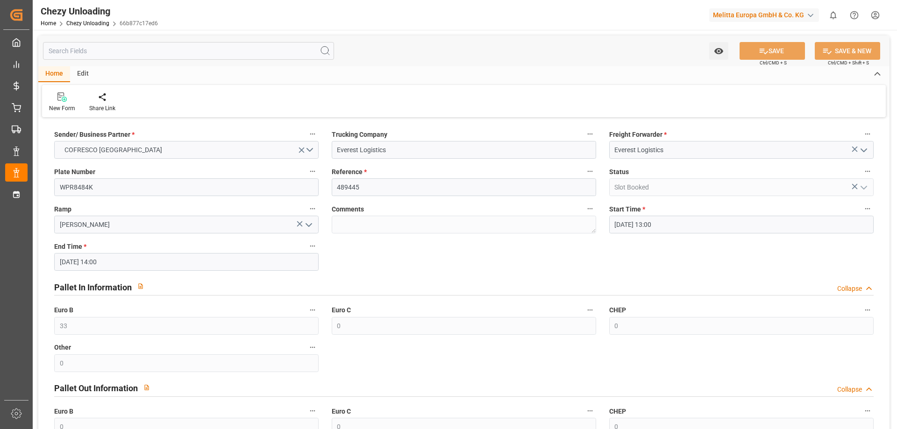
click at [82, 70] on div "Edit" at bounding box center [83, 74] width 26 height 16
click at [102, 94] on icon at bounding box center [102, 97] width 9 height 9
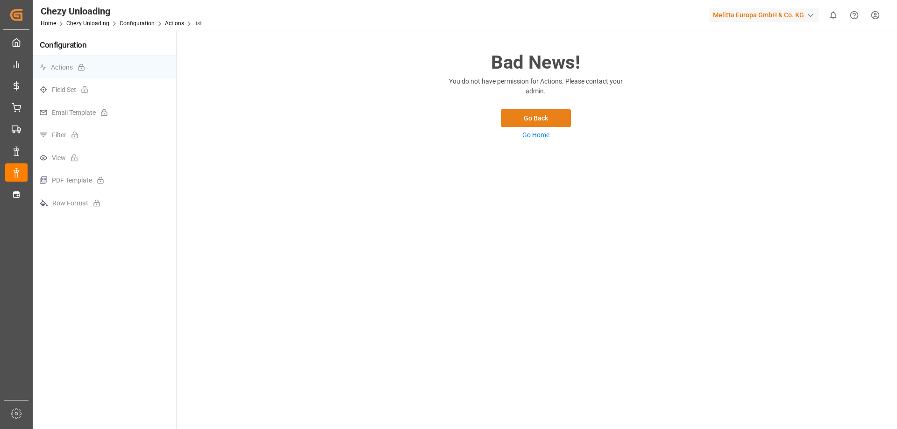
click at [529, 115] on button "Go Back" at bounding box center [536, 118] width 70 height 18
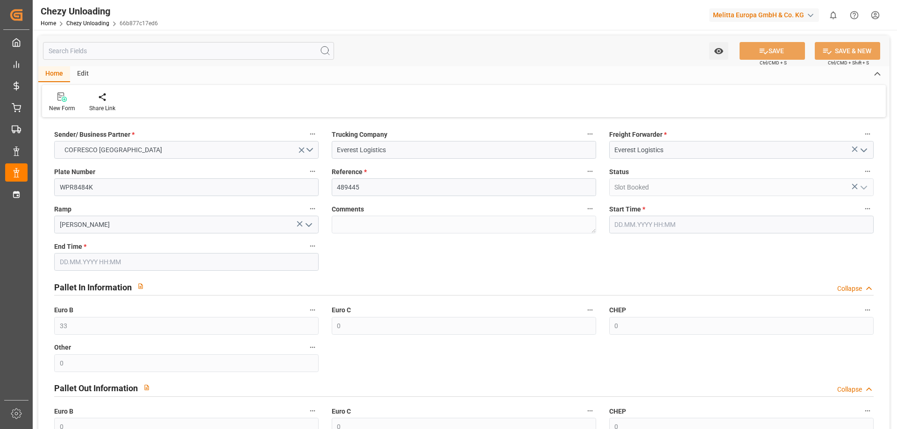
type input "[DATE] 13:00"
type input "[DATE] 14:00"
type input "[DATE] 08:09"
